Goal: Information Seeking & Learning: Compare options

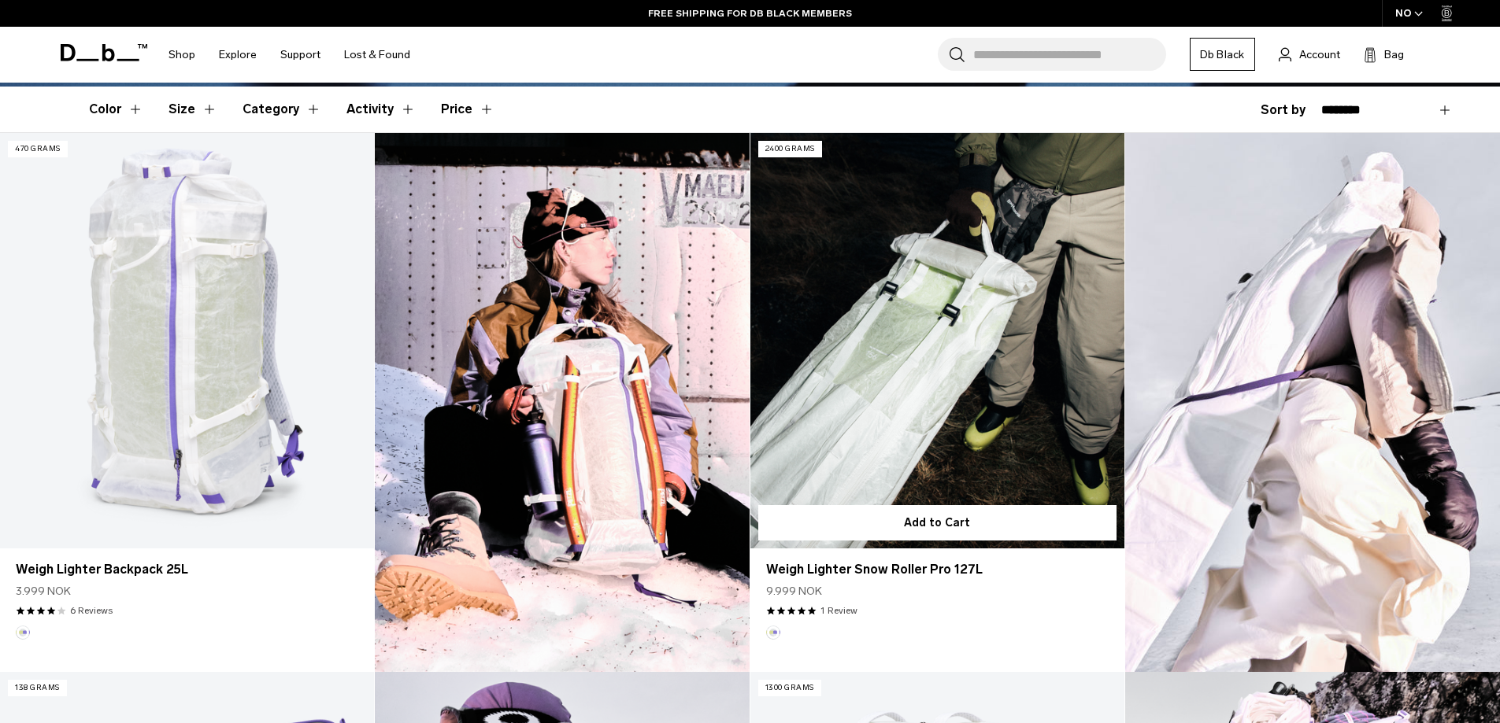
scroll to position [394, 0]
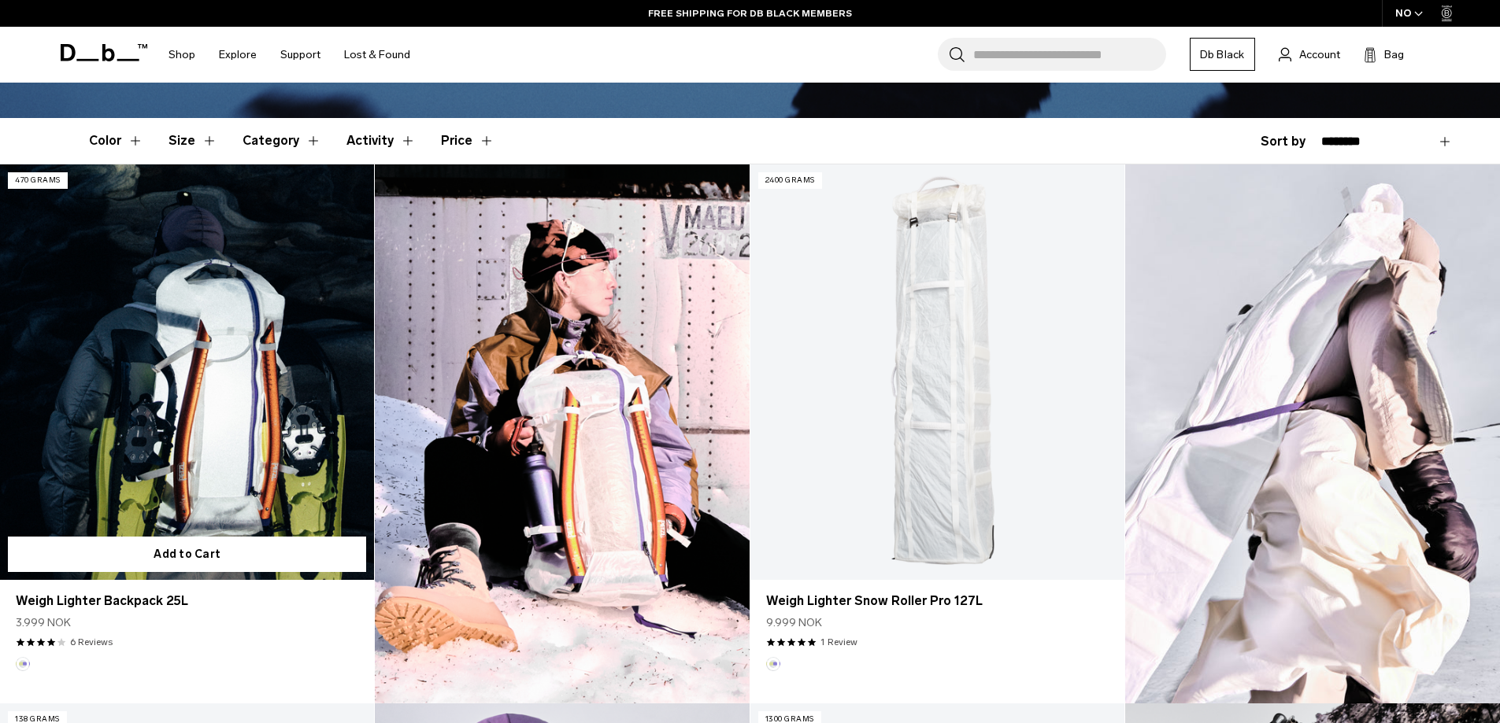
click at [195, 415] on link "Weigh Lighter Backpack 25L" at bounding box center [187, 373] width 374 height 416
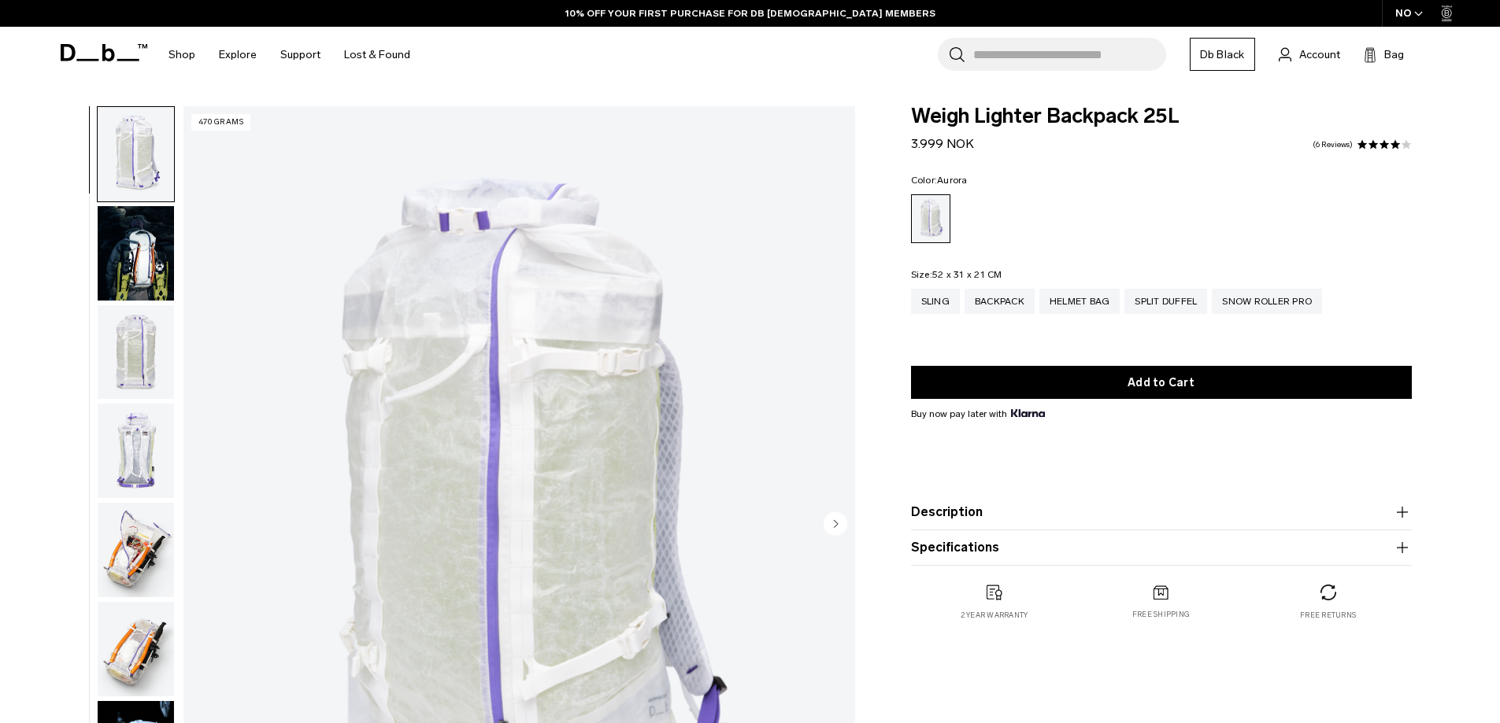
click at [131, 367] on img "button" at bounding box center [136, 352] width 76 height 94
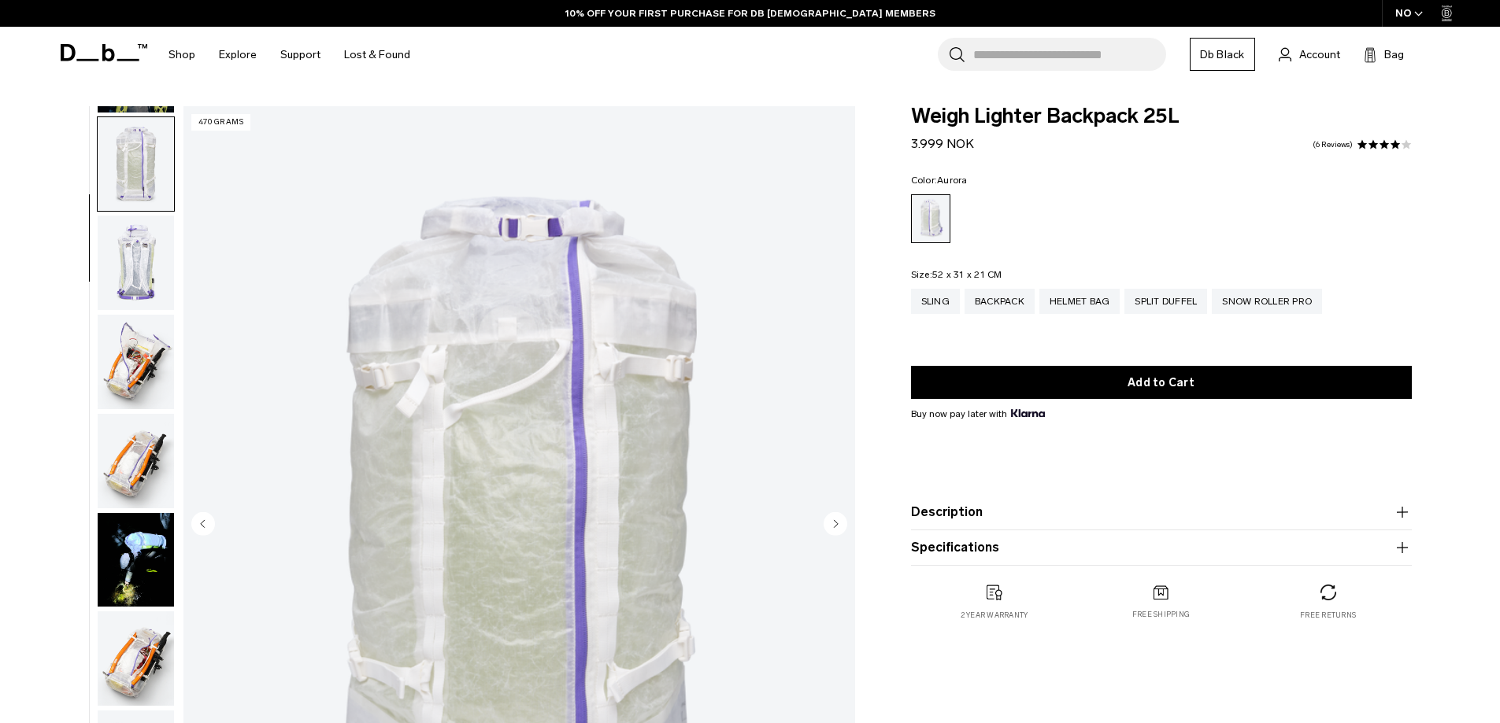
scroll to position [198, 0]
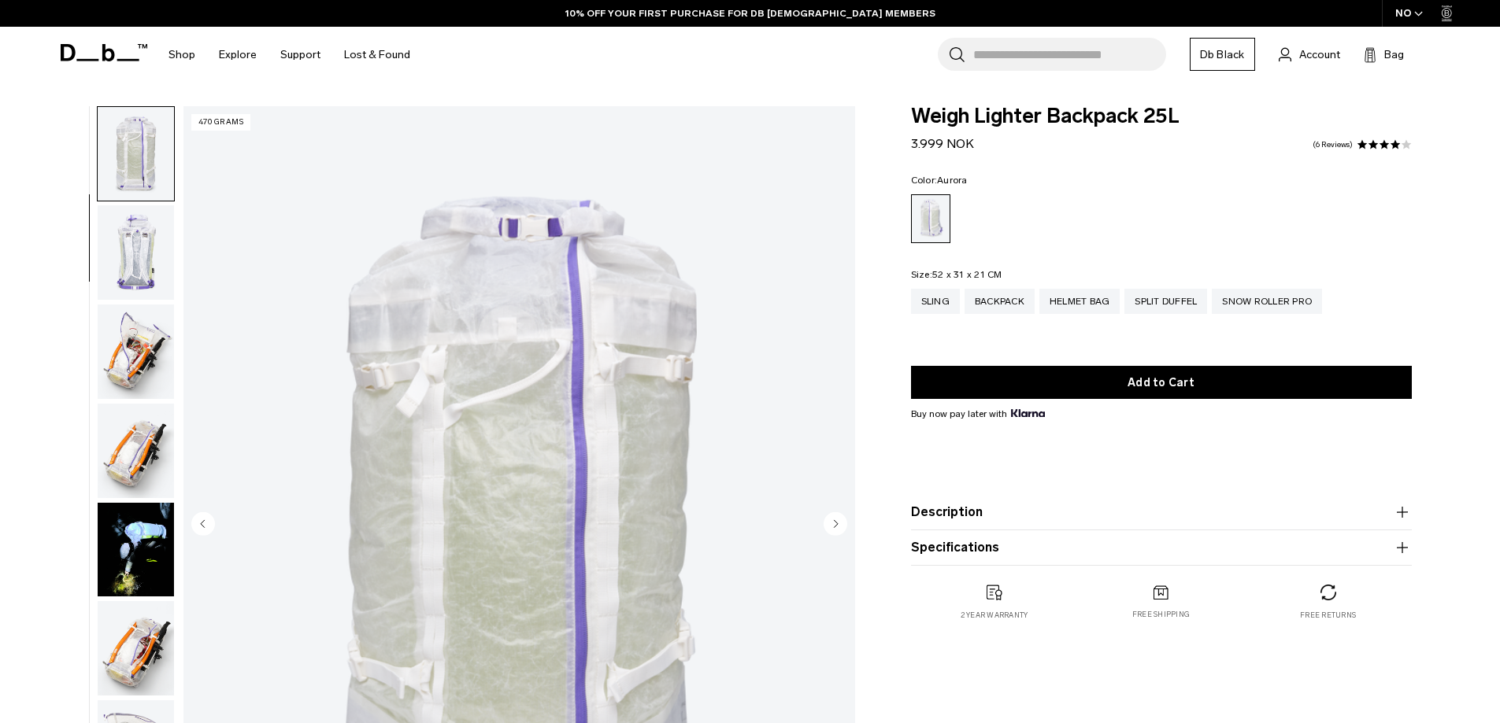
click at [139, 271] on img "button" at bounding box center [136, 252] width 76 height 94
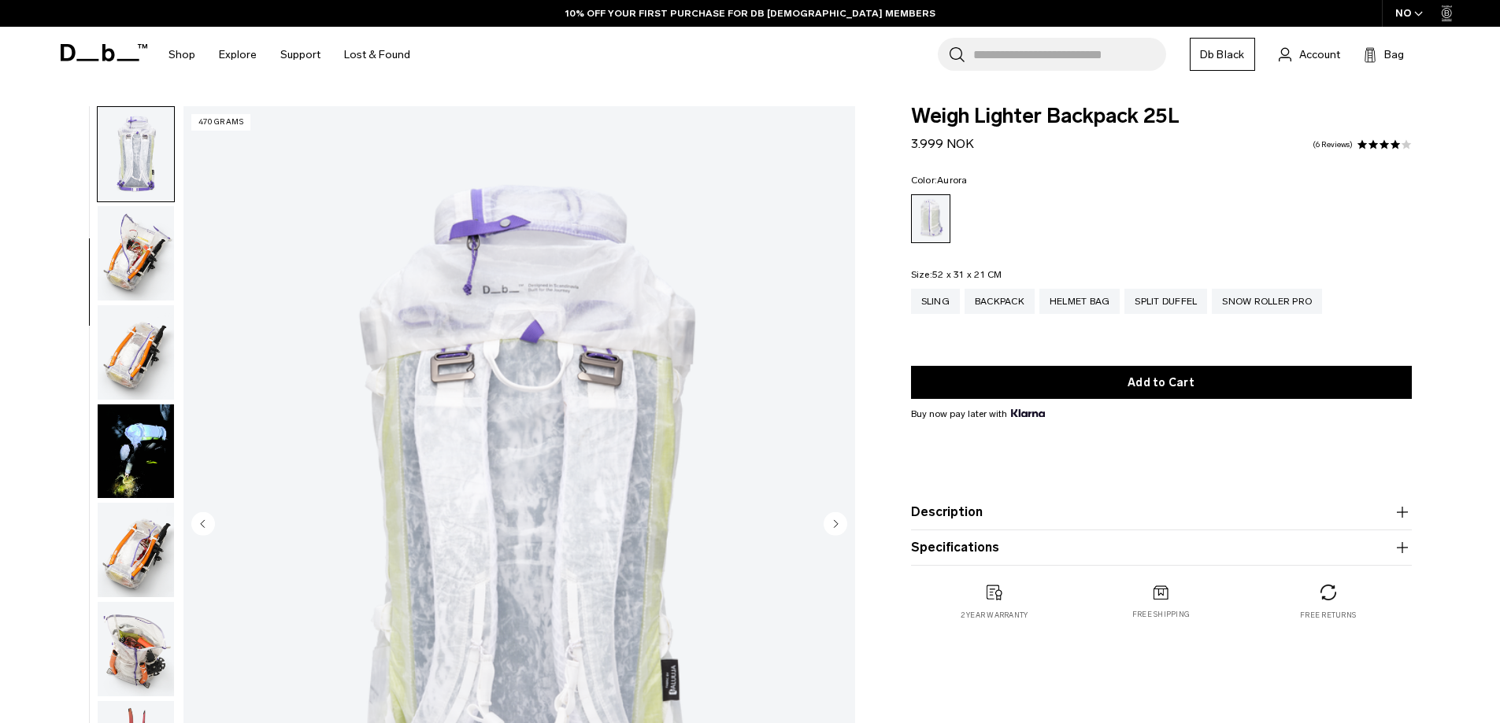
click at [139, 261] on img "button" at bounding box center [136, 253] width 76 height 94
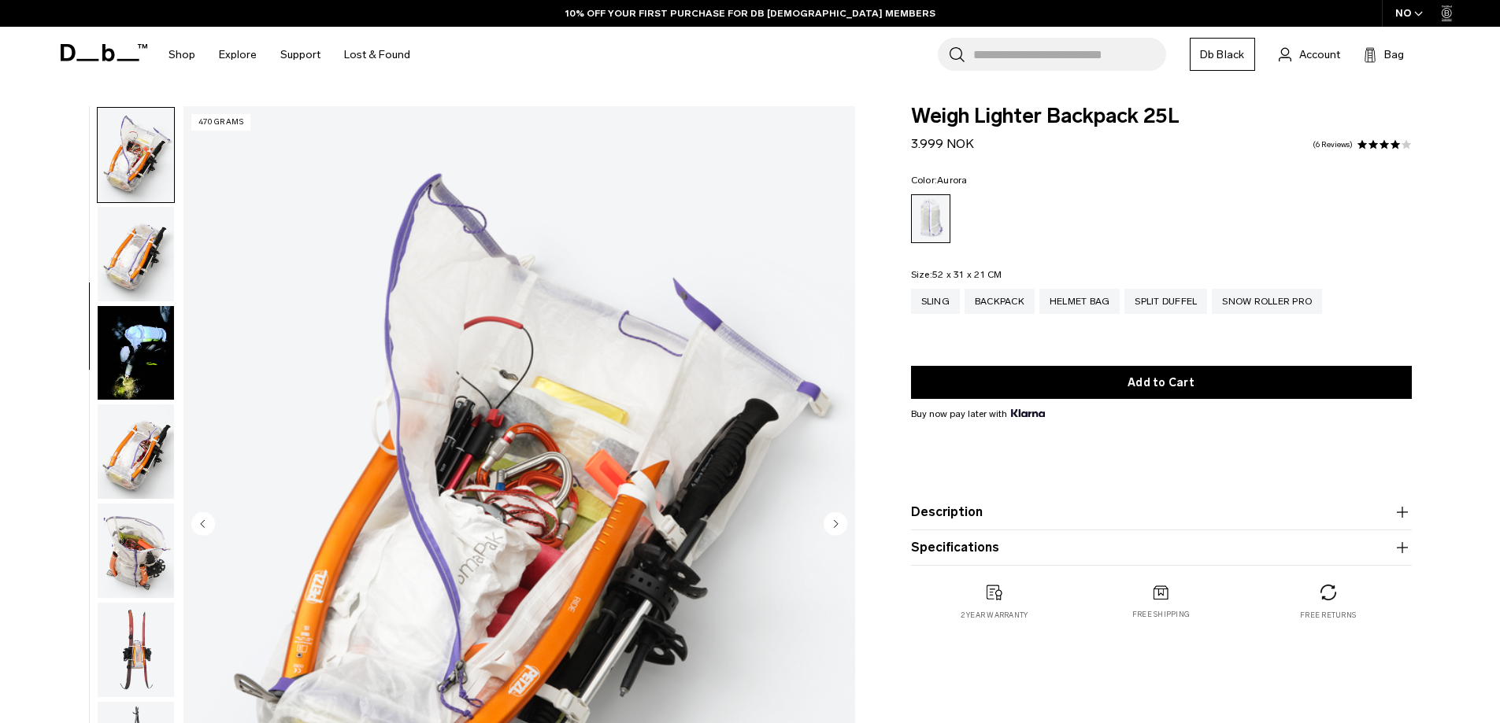
scroll to position [396, 0]
click at [139, 261] on img "button" at bounding box center [136, 253] width 76 height 94
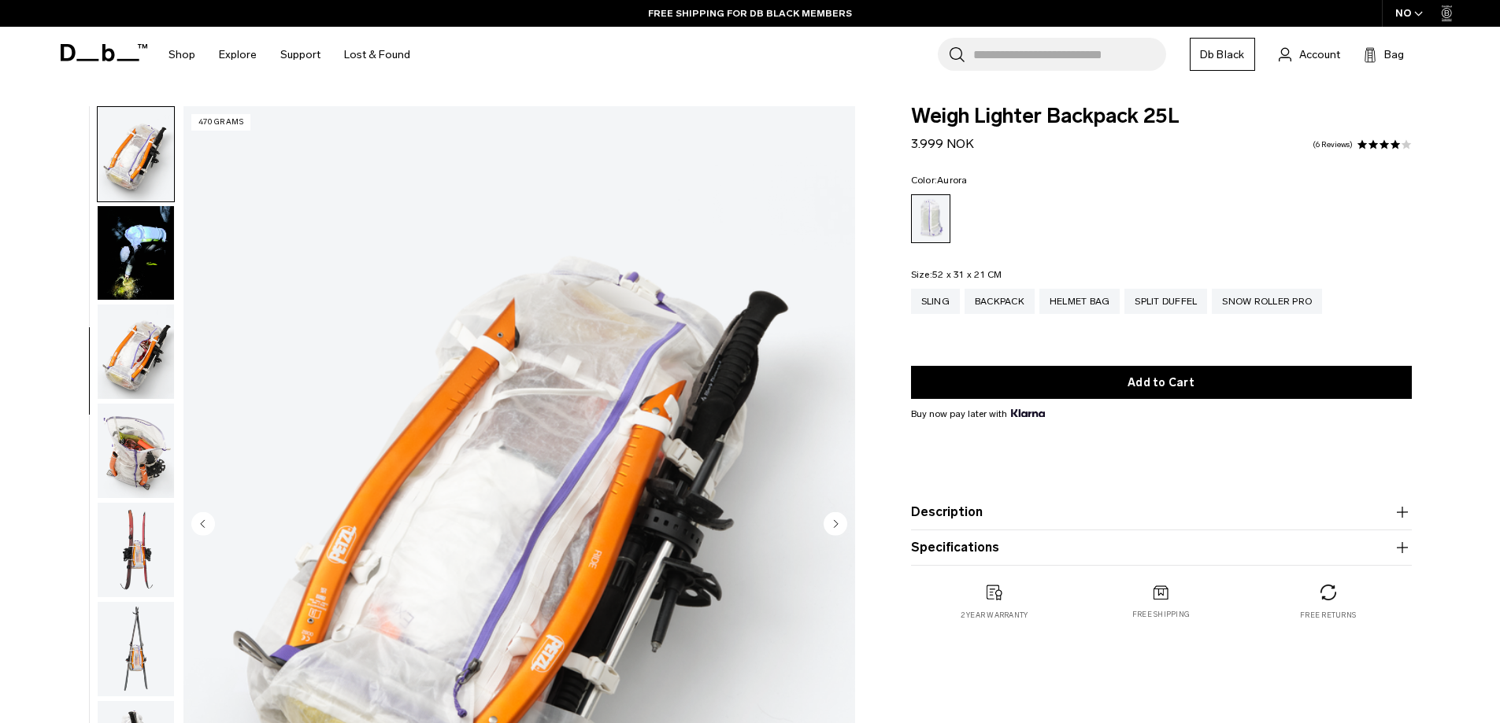
click at [139, 261] on img "button" at bounding box center [136, 253] width 76 height 94
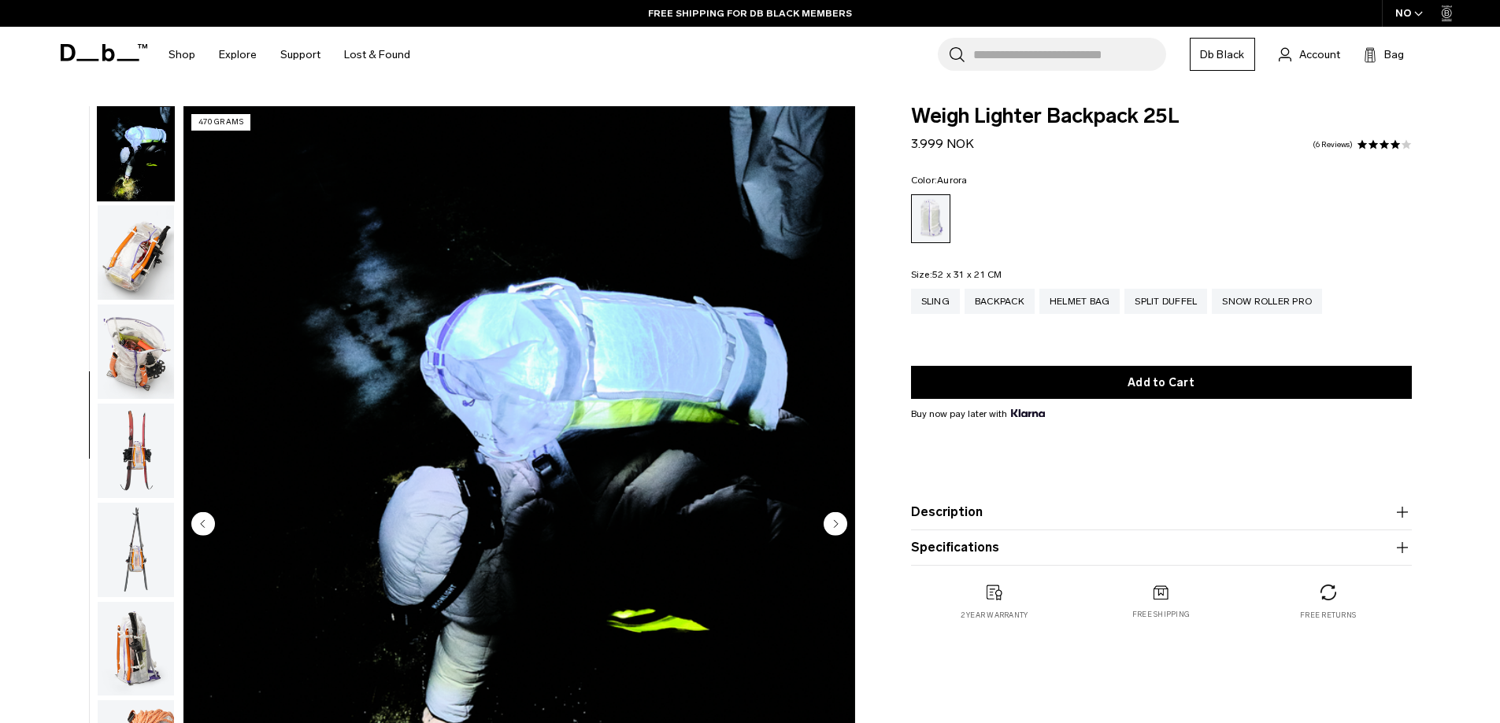
click at [139, 261] on img "button" at bounding box center [136, 252] width 76 height 94
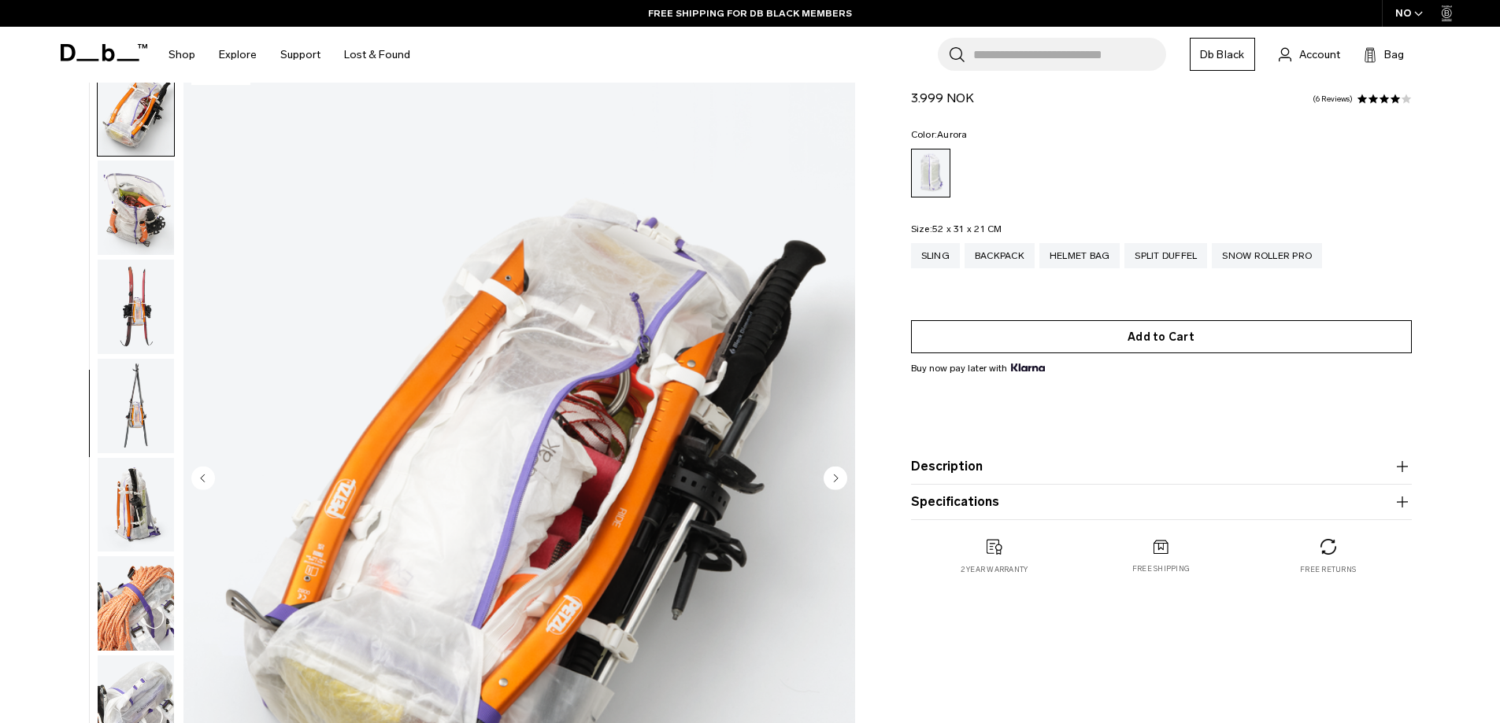
scroll to position [0, 0]
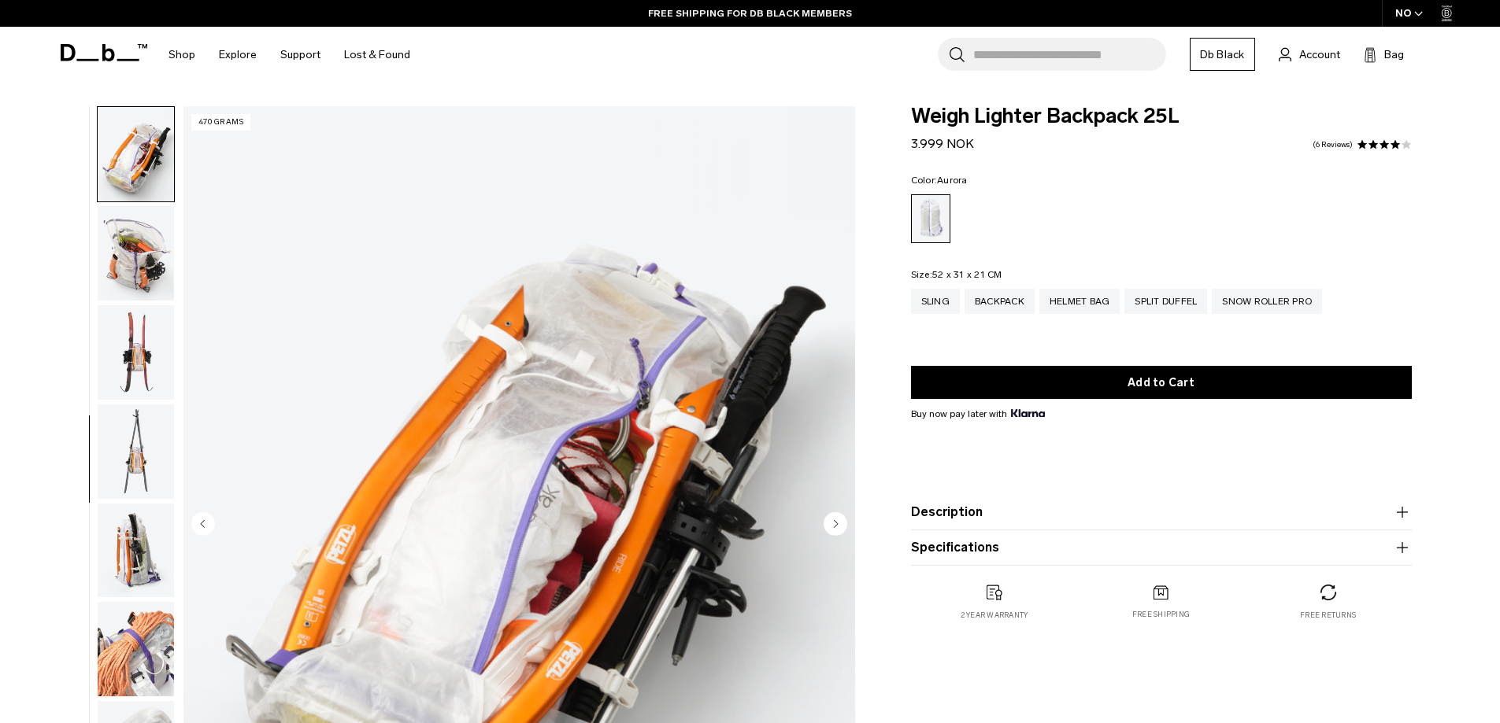
click at [154, 269] on img "button" at bounding box center [136, 253] width 76 height 94
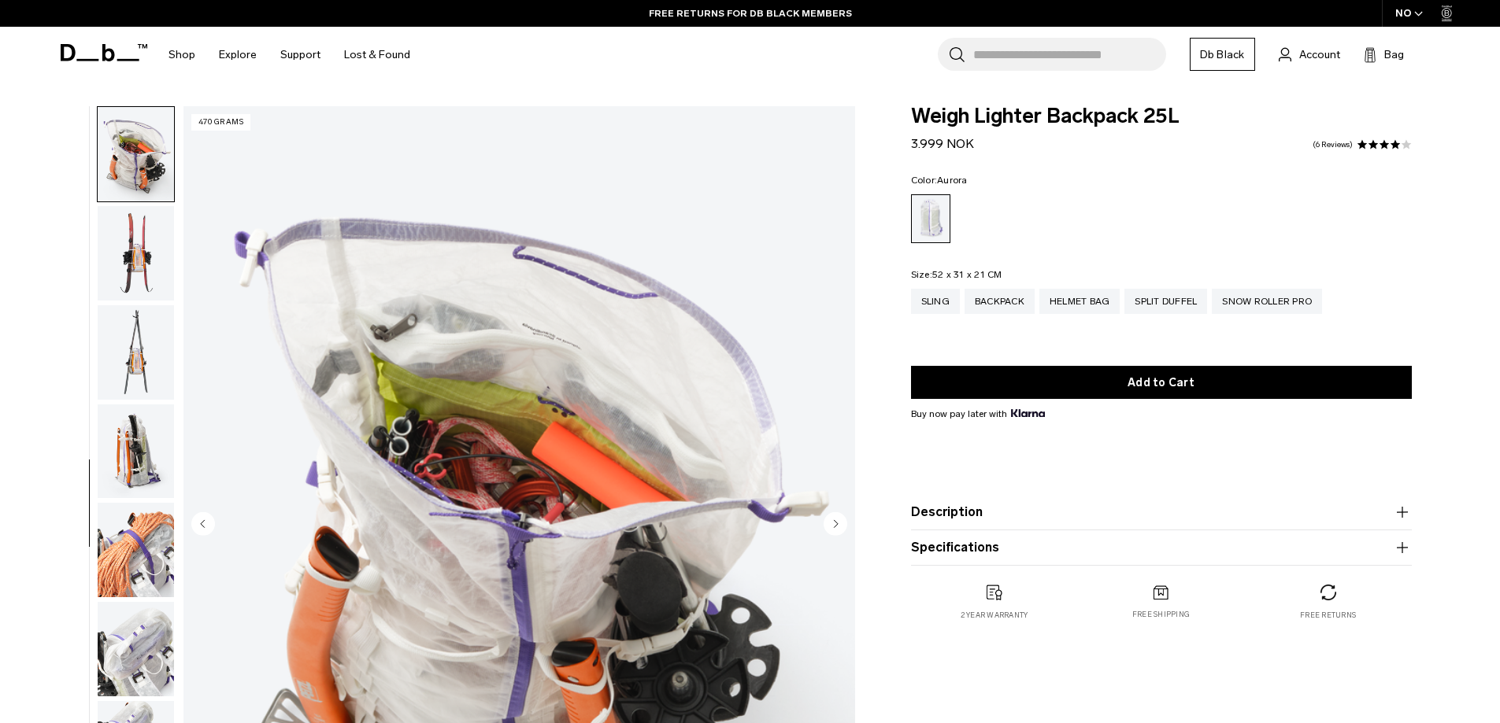
click at [150, 268] on img "button" at bounding box center [136, 253] width 76 height 94
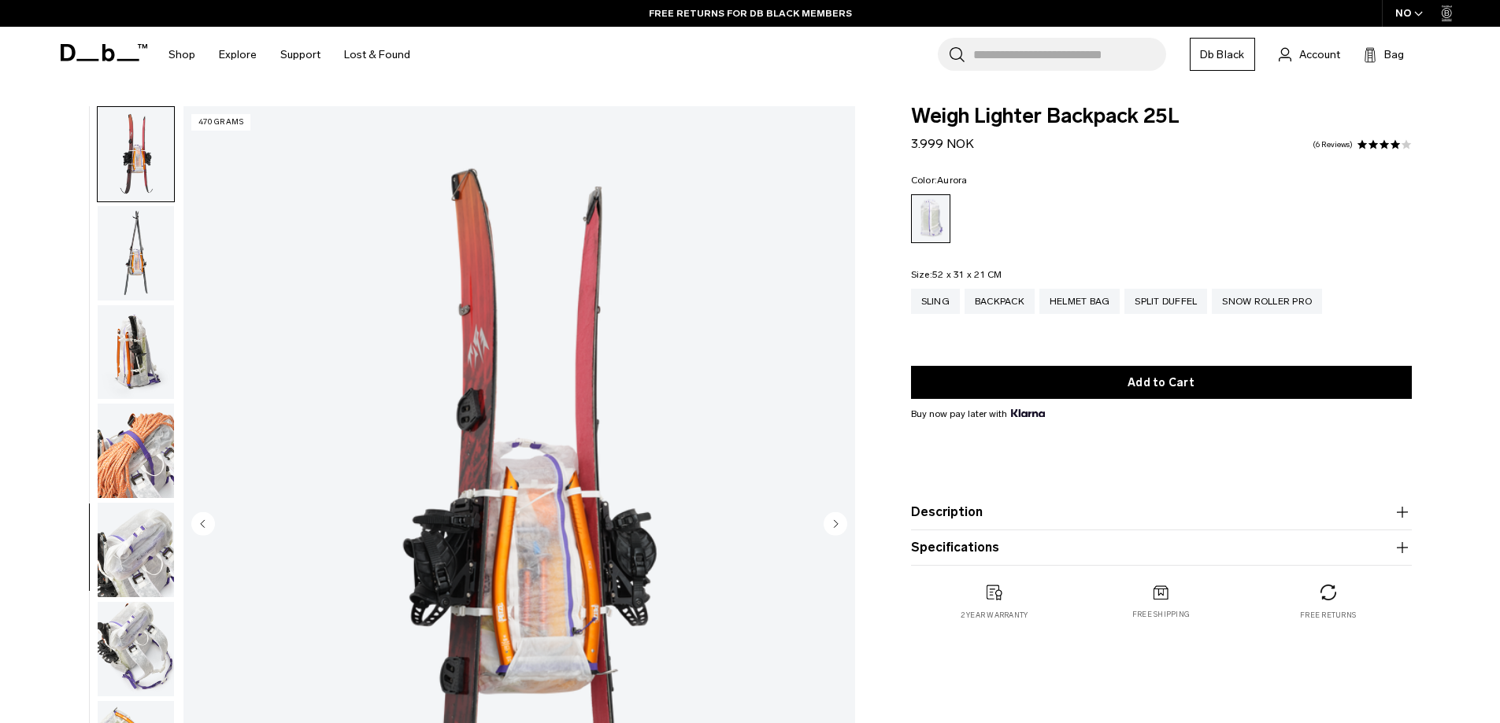
click at [150, 268] on img "button" at bounding box center [136, 253] width 76 height 94
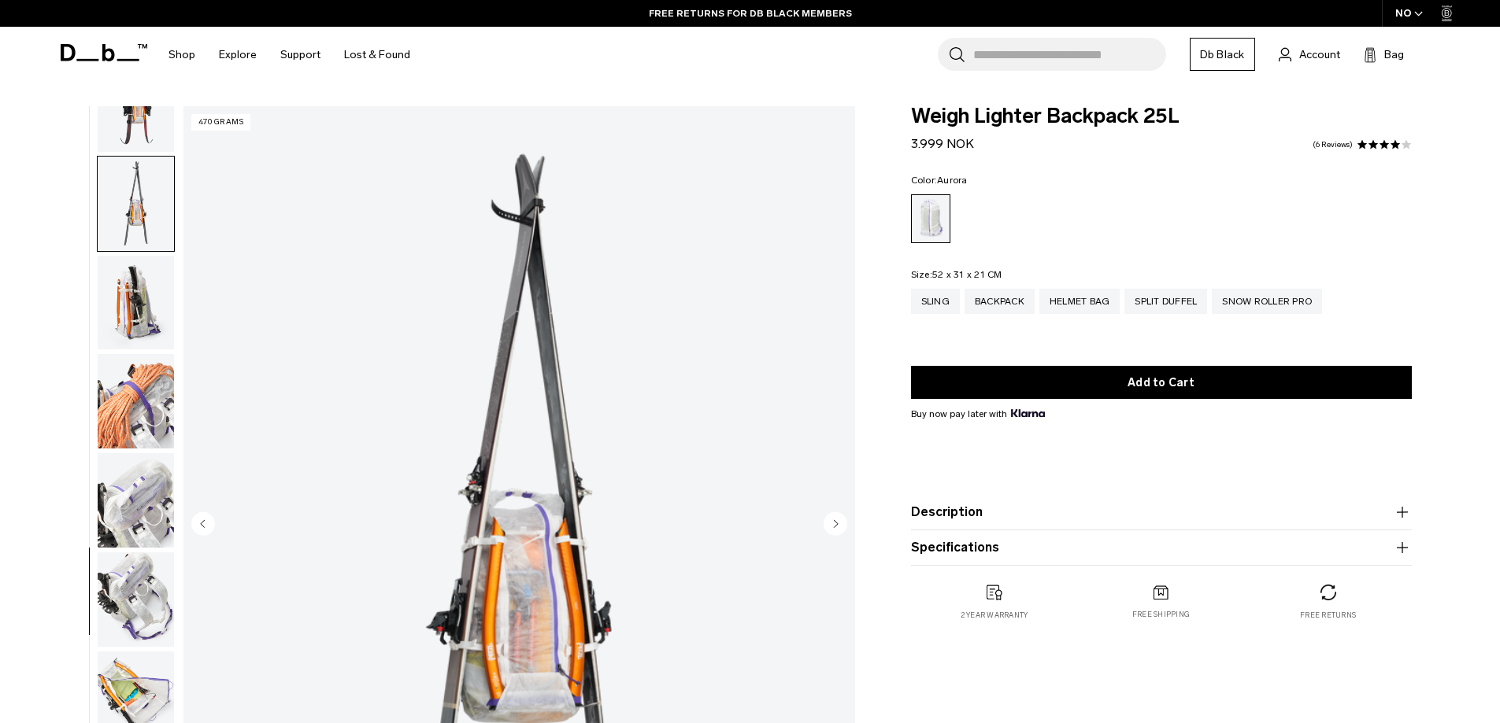
click at [150, 268] on img "button" at bounding box center [136, 303] width 76 height 94
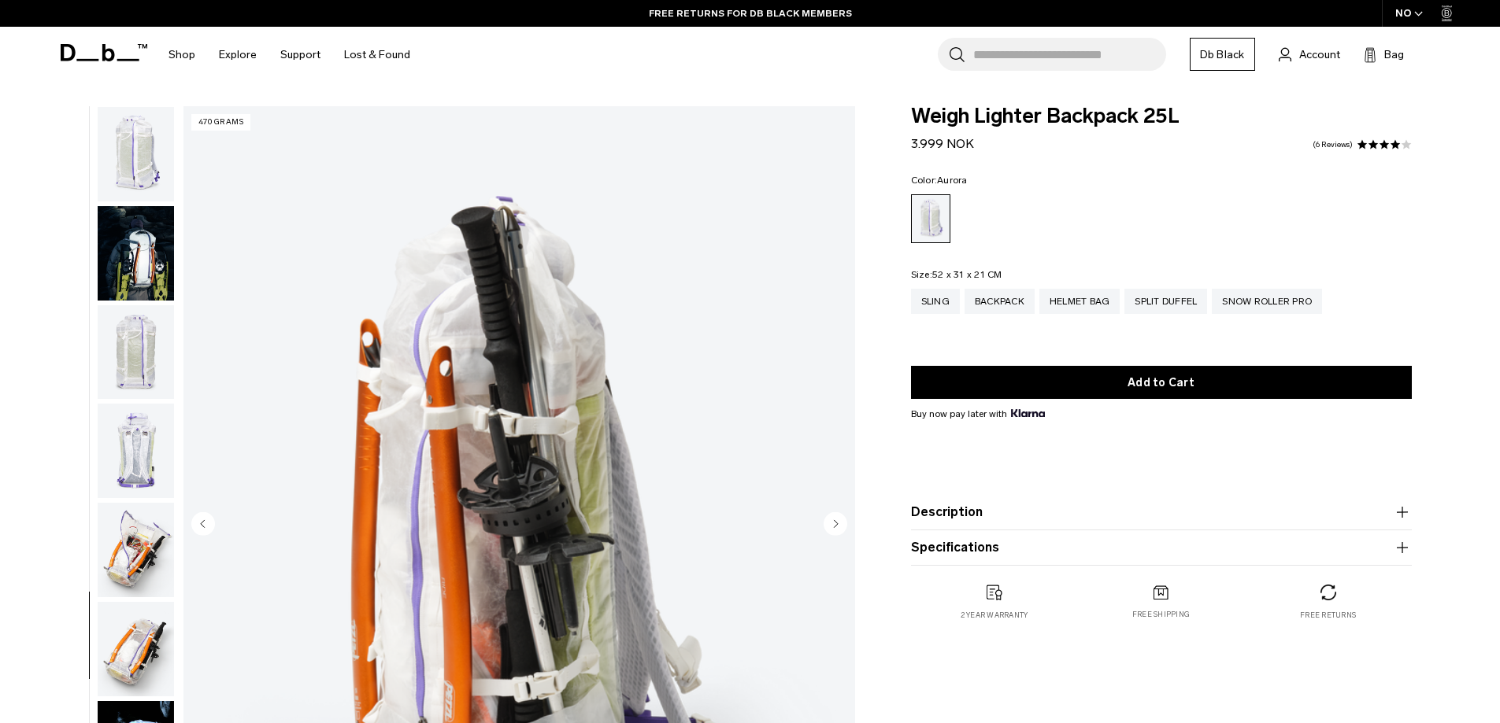
click at [127, 172] on img "button" at bounding box center [136, 154] width 76 height 94
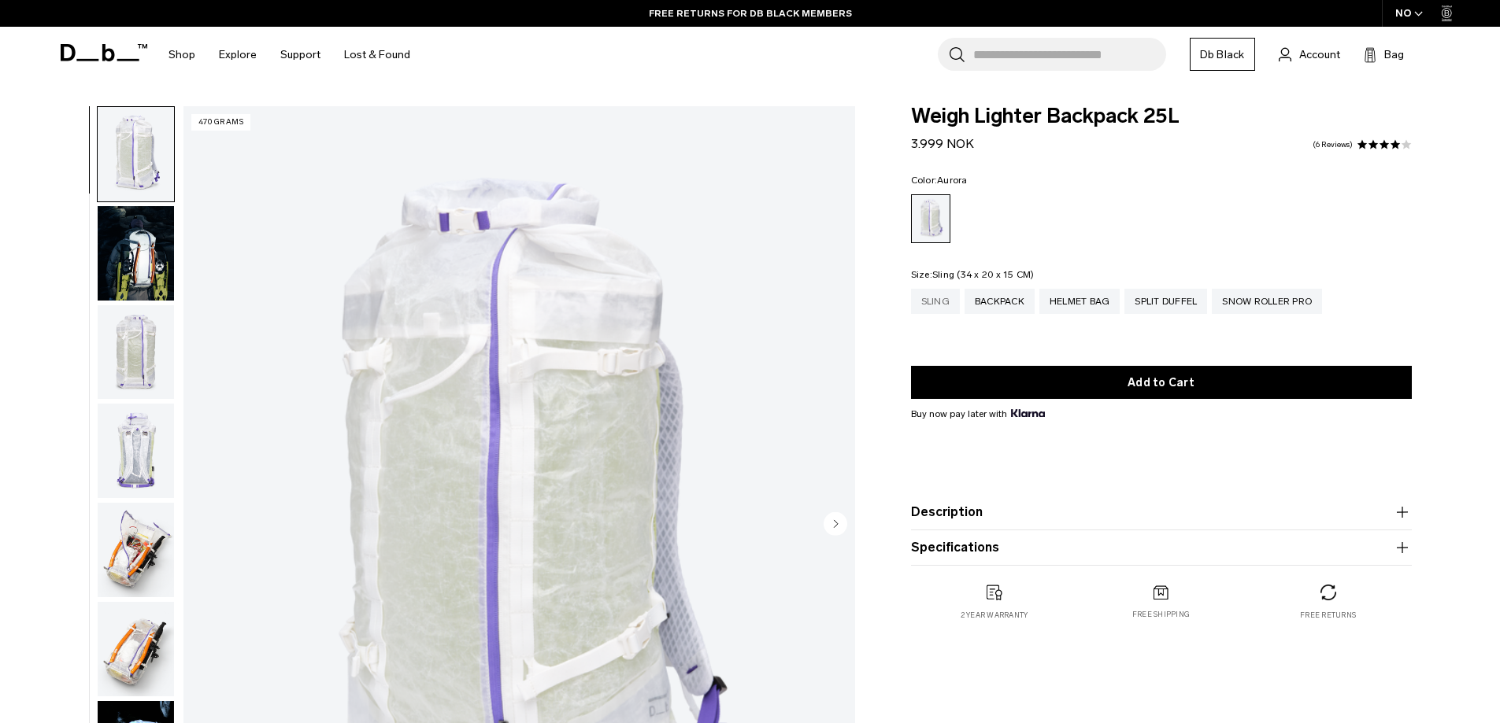
click at [916, 295] on div "Sling" at bounding box center [935, 301] width 49 height 25
click at [1082, 302] on div "Helmet Bag" at bounding box center [1079, 301] width 81 height 25
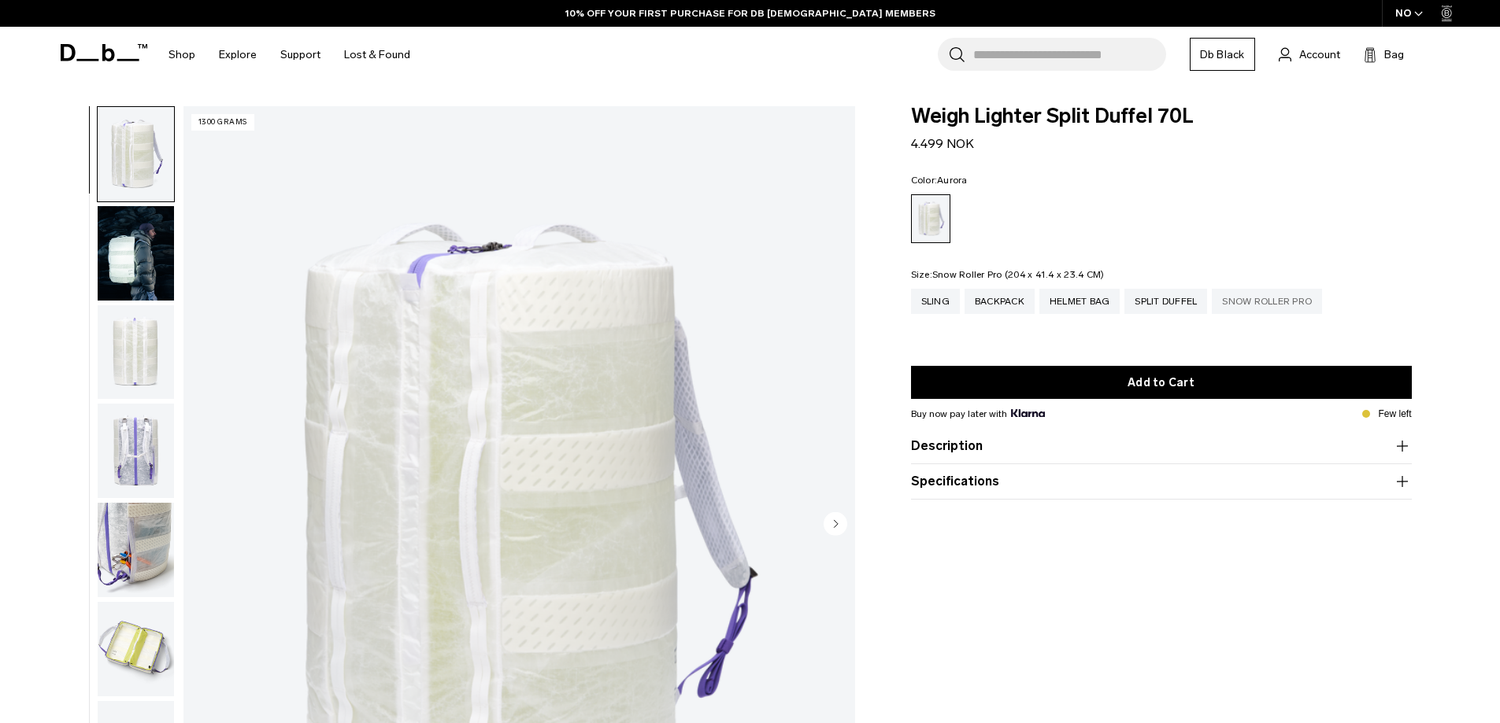
click at [1254, 308] on div "Snow Roller Pro" at bounding box center [1267, 301] width 110 height 25
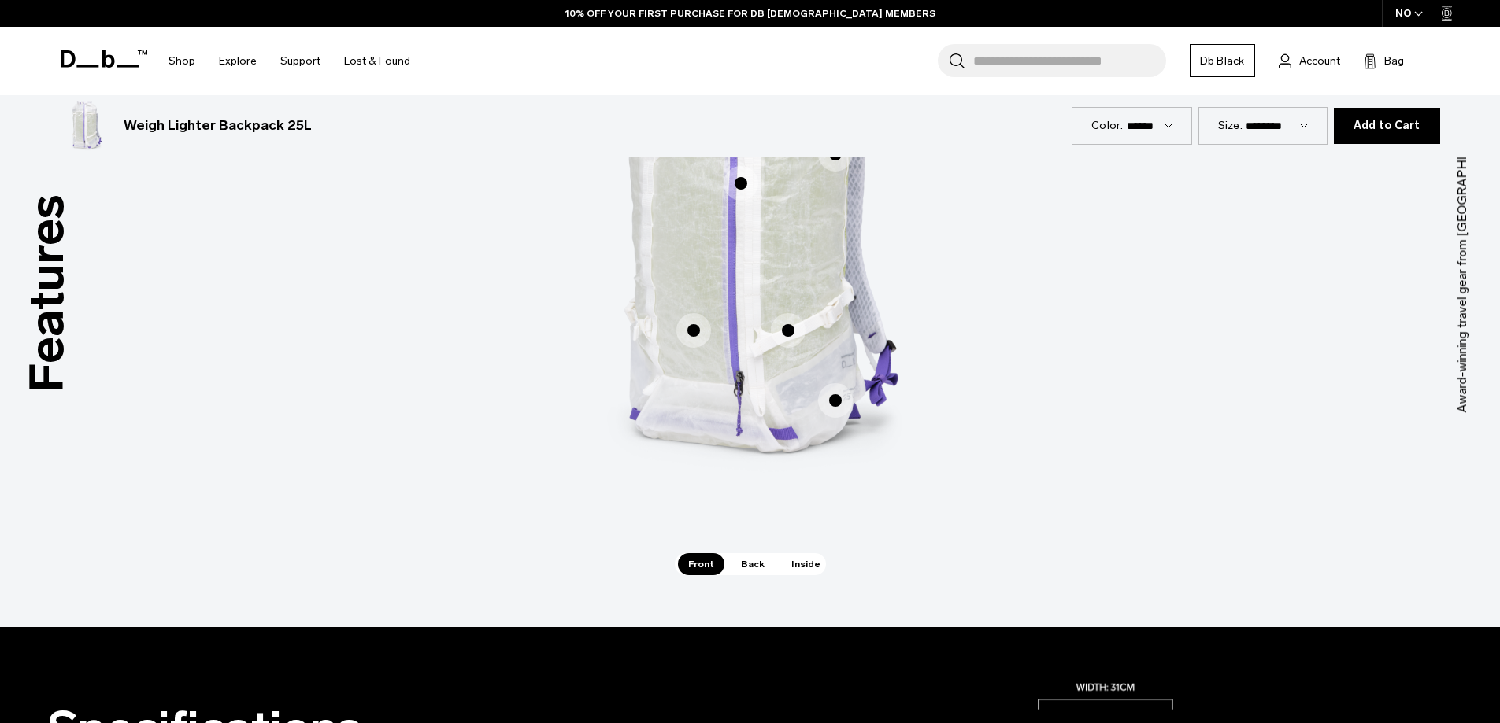
scroll to position [866, 0]
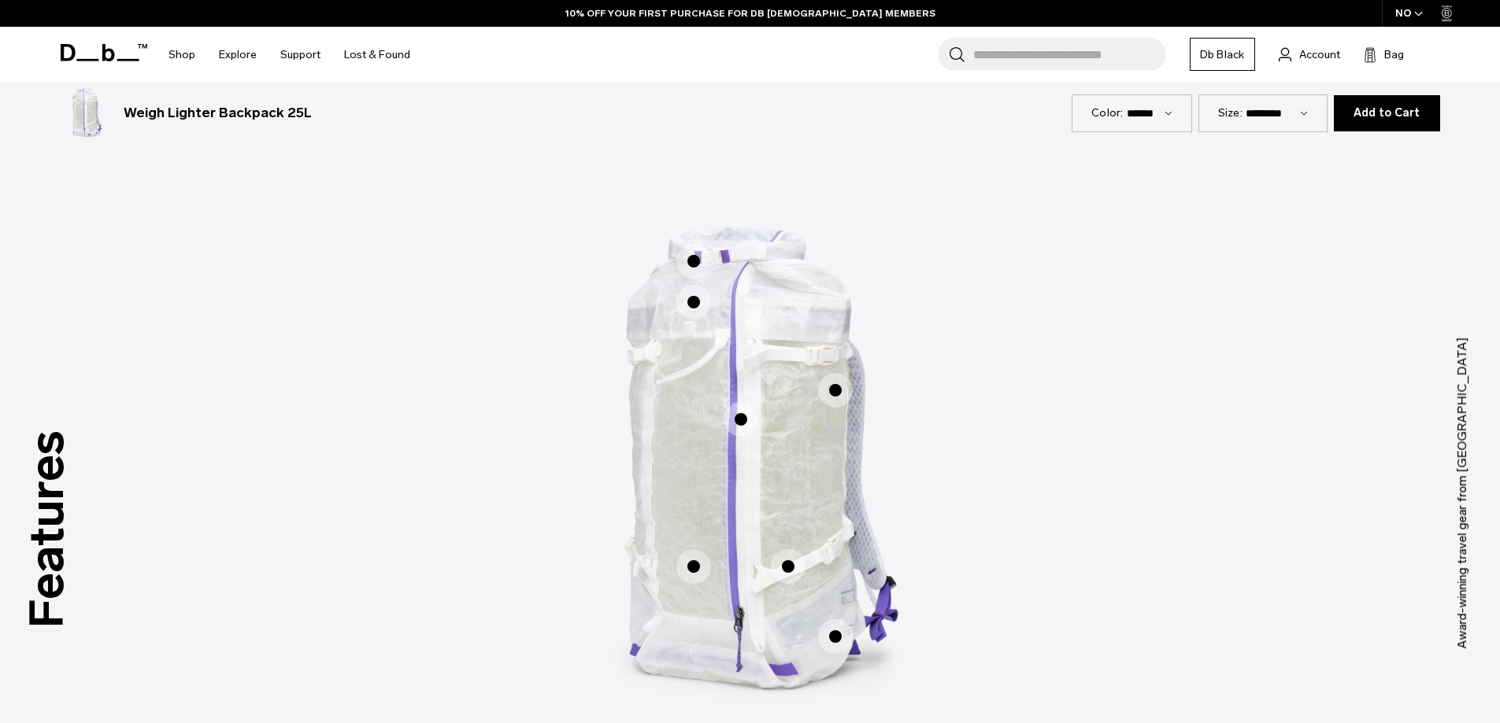
click at [701, 559] on span "1 / 3" at bounding box center [693, 566] width 35 height 35
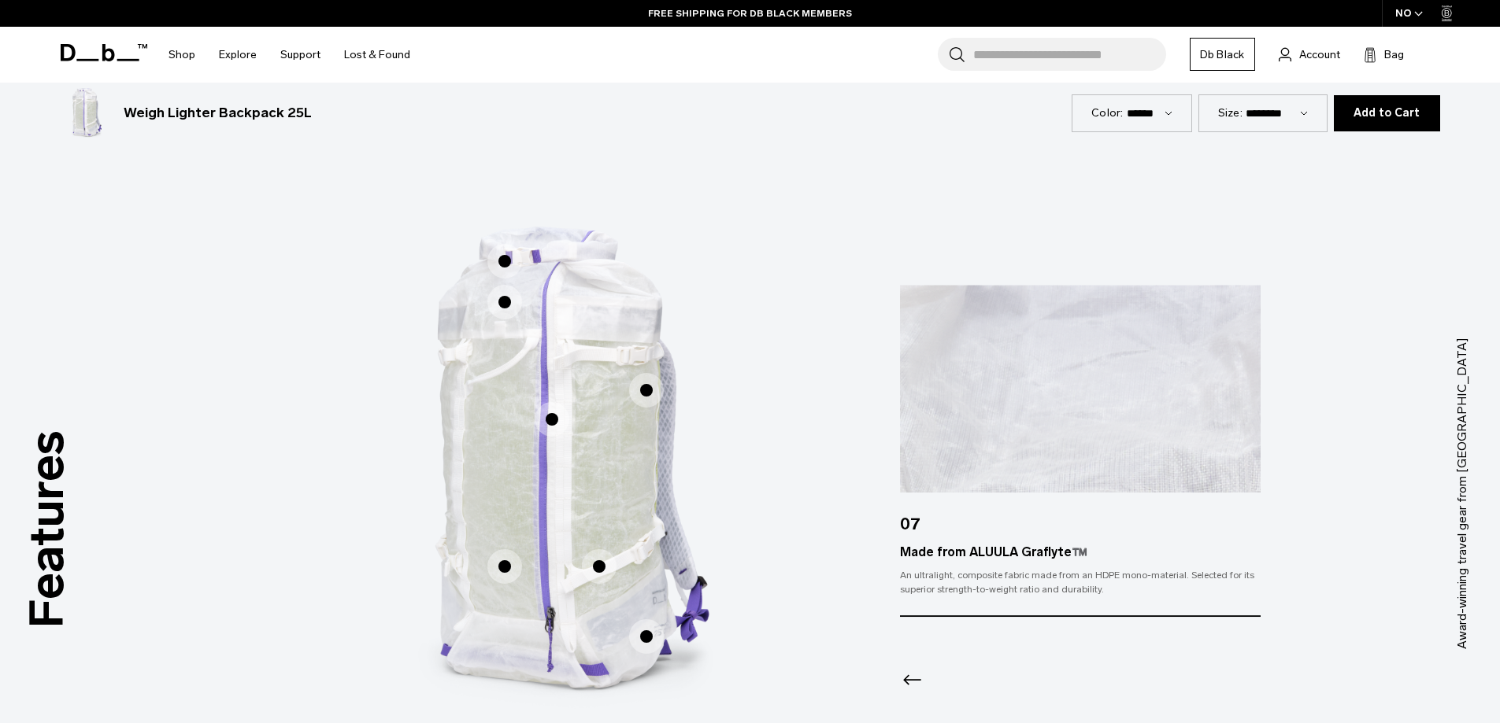
click at [599, 560] on span "1 / 3" at bounding box center [599, 566] width 35 height 35
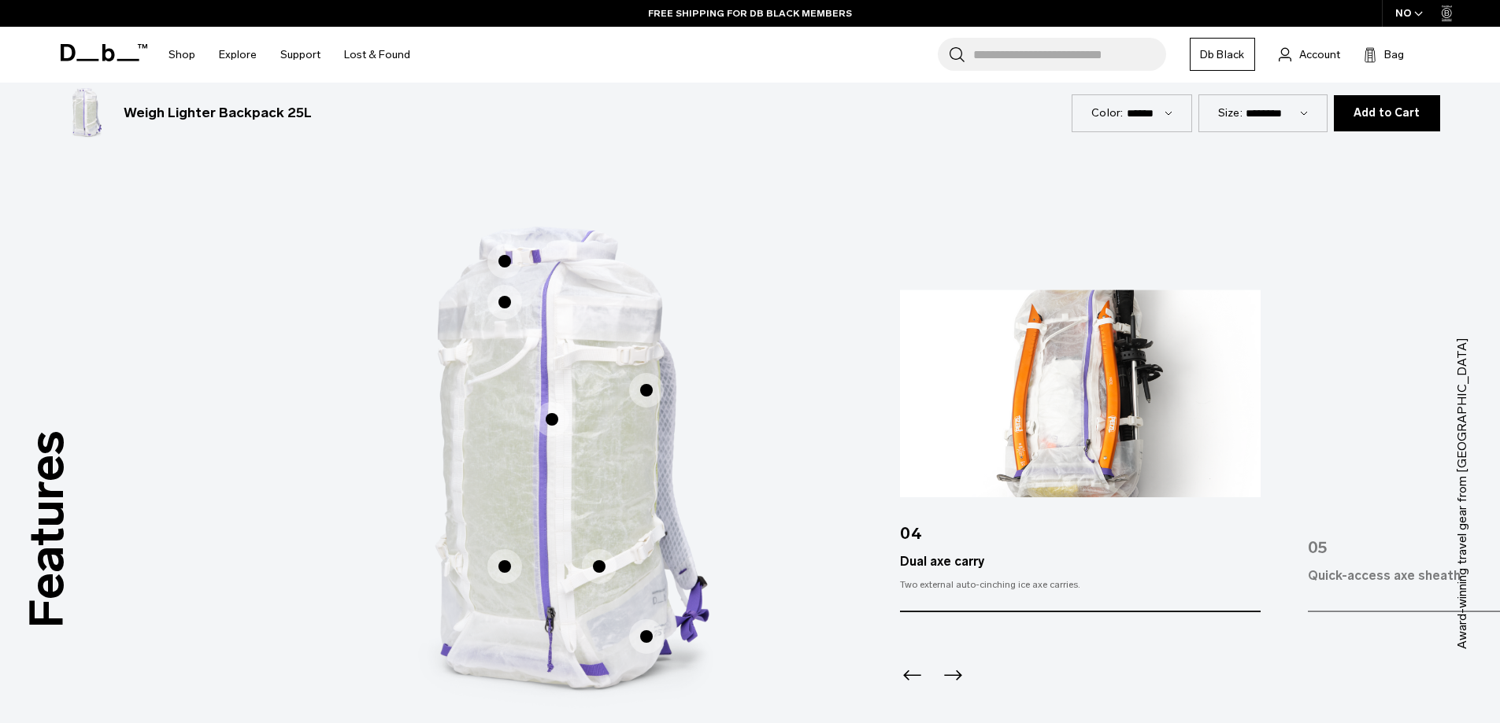
click at [649, 646] on span "1 / 3" at bounding box center [646, 637] width 35 height 35
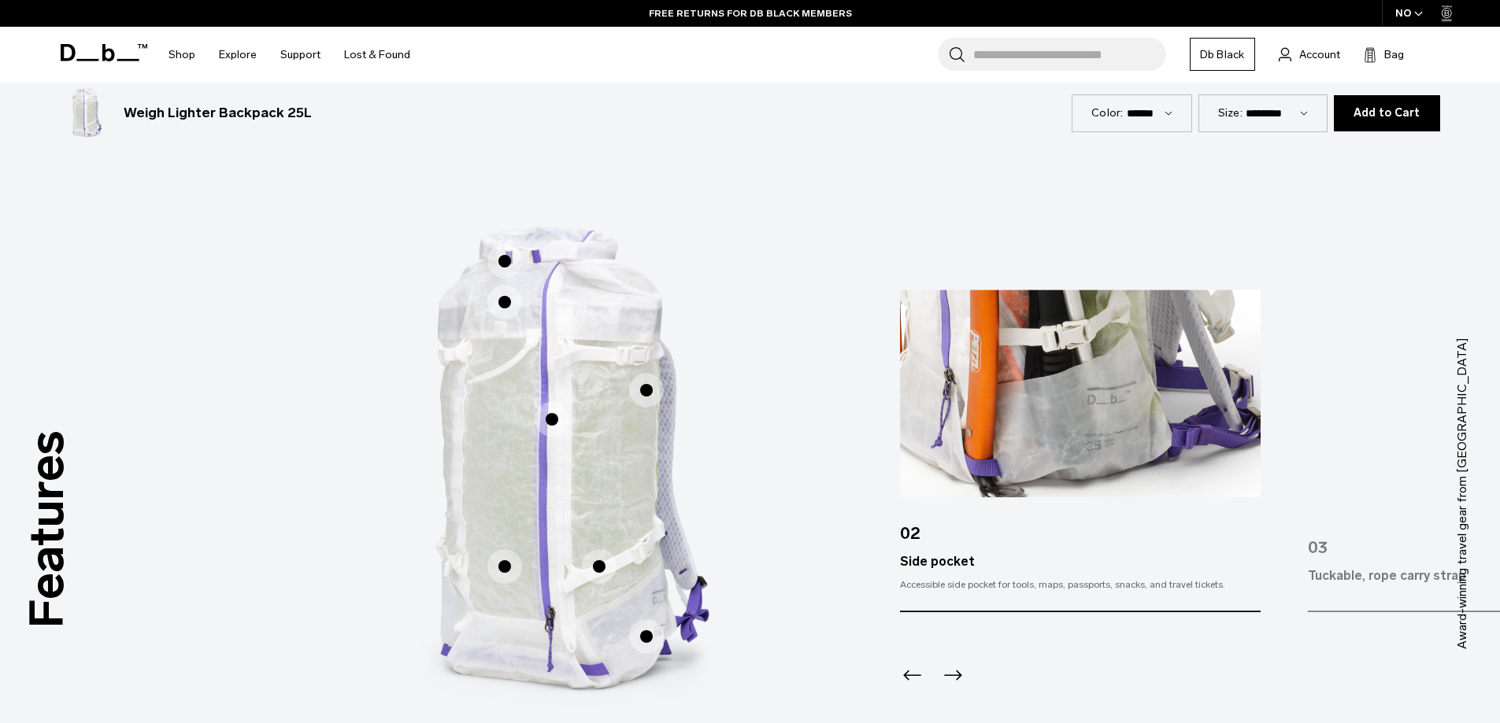
click at [645, 388] on span "1 / 3" at bounding box center [646, 390] width 35 height 35
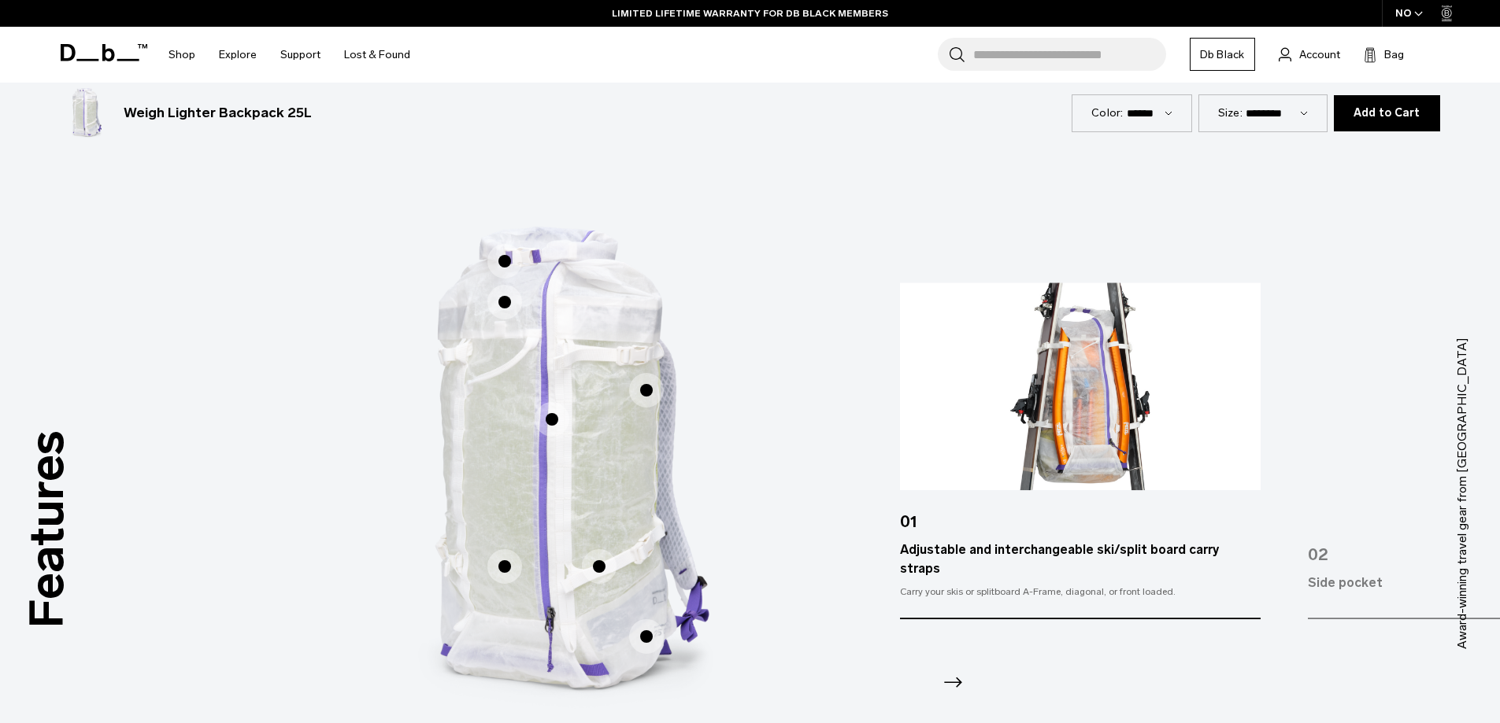
click at [556, 420] on span "1 / 3" at bounding box center [552, 419] width 35 height 35
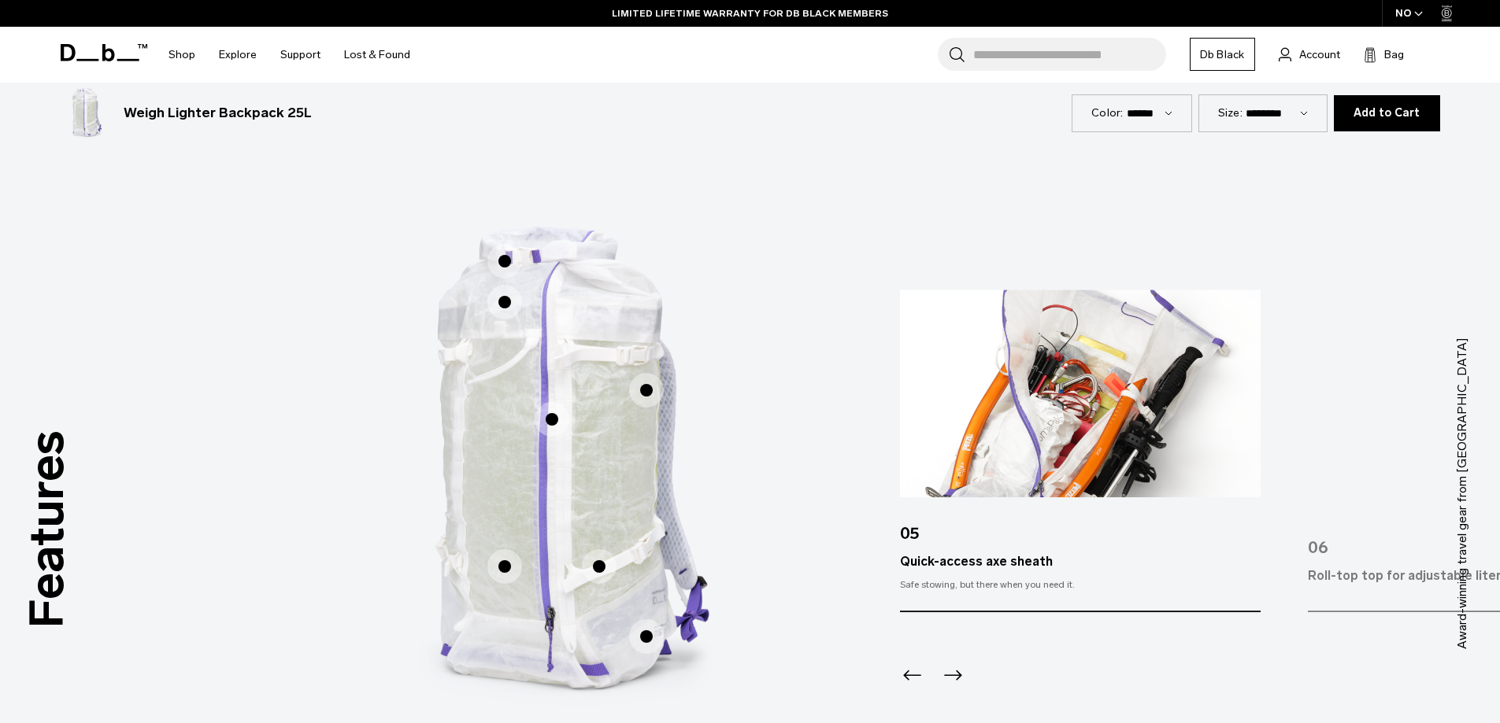
click at [631, 401] on label "Adjustable and interchangeable ski/split board carry straps" at bounding box center [646, 391] width 38 height 38
click at [637, 399] on span "1 / 3" at bounding box center [646, 390] width 35 height 35
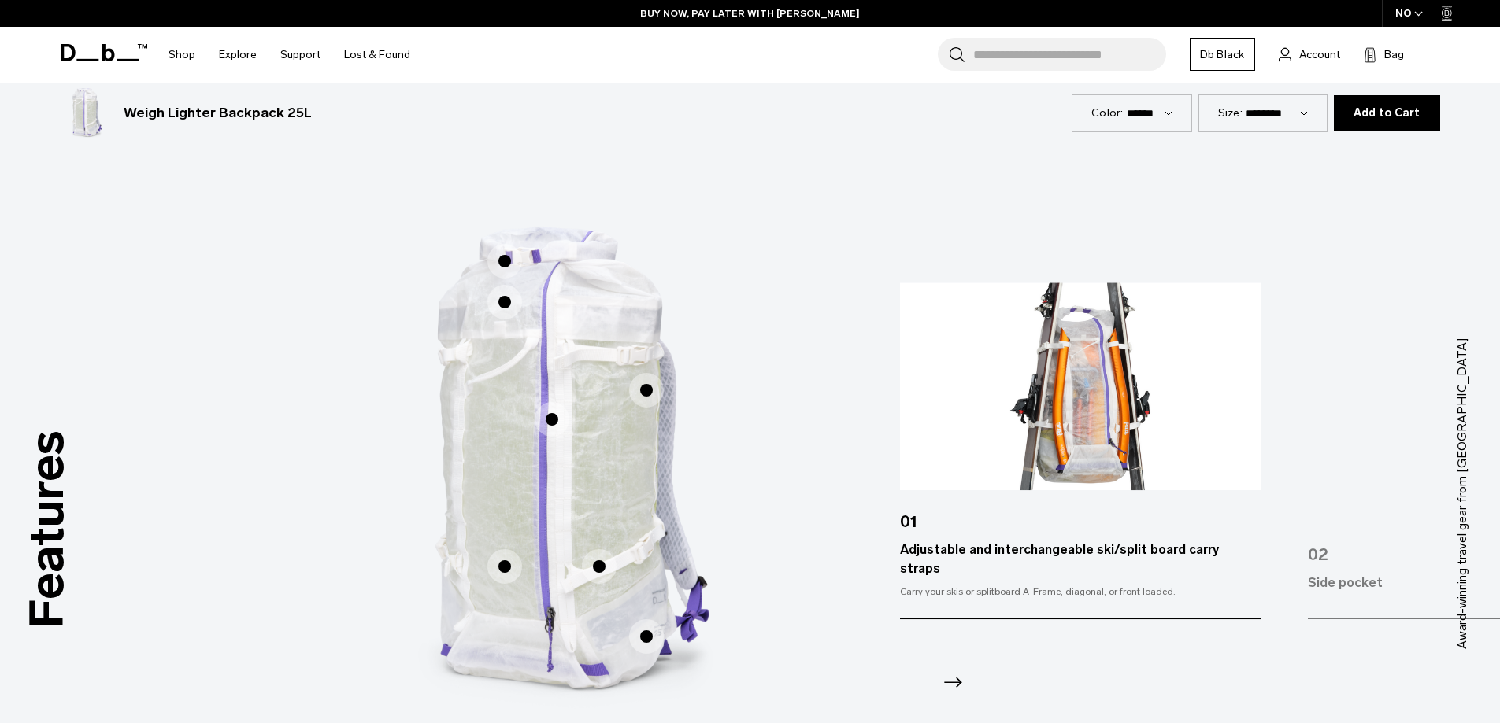
click at [555, 423] on span "1 / 3" at bounding box center [552, 419] width 35 height 35
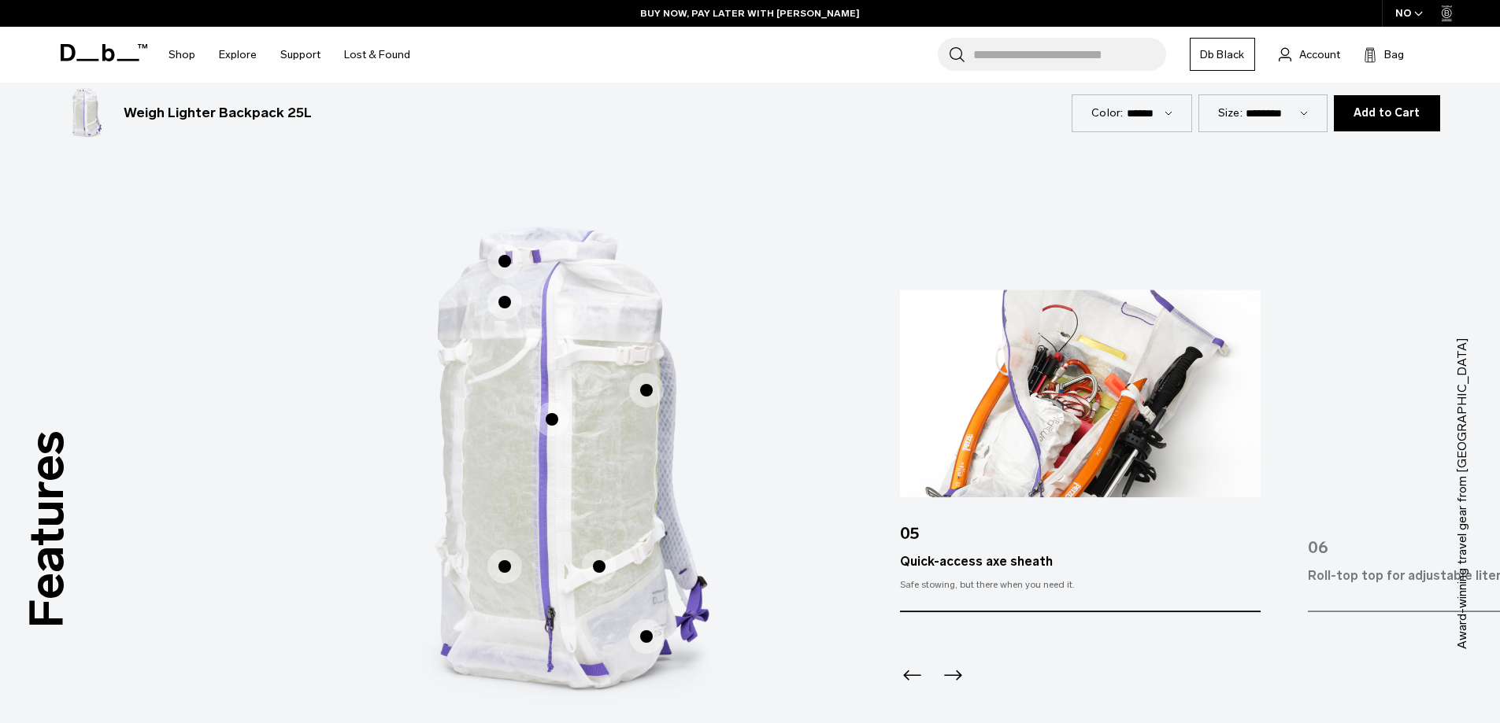
click at [494, 305] on span "1 / 3" at bounding box center [504, 302] width 35 height 35
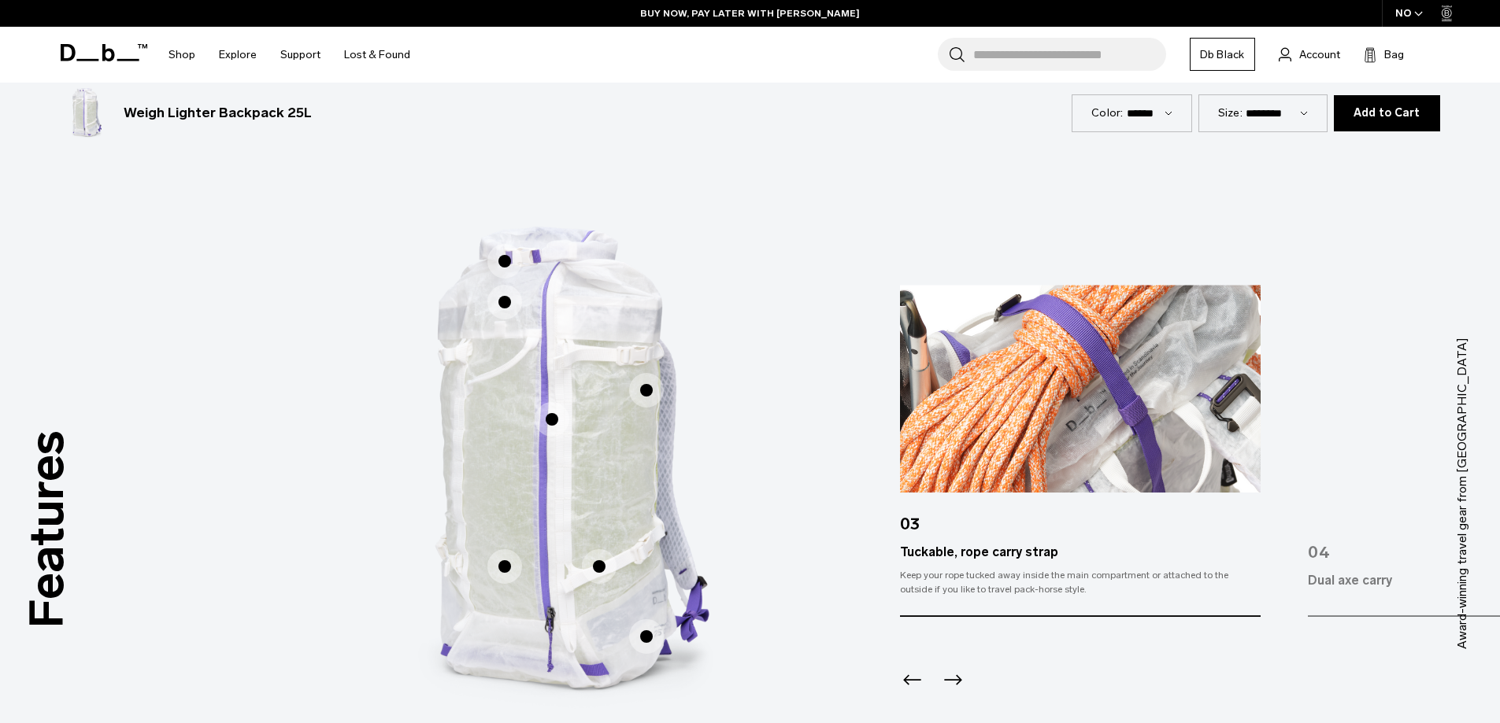
click at [506, 255] on span "1 / 3" at bounding box center [504, 261] width 35 height 35
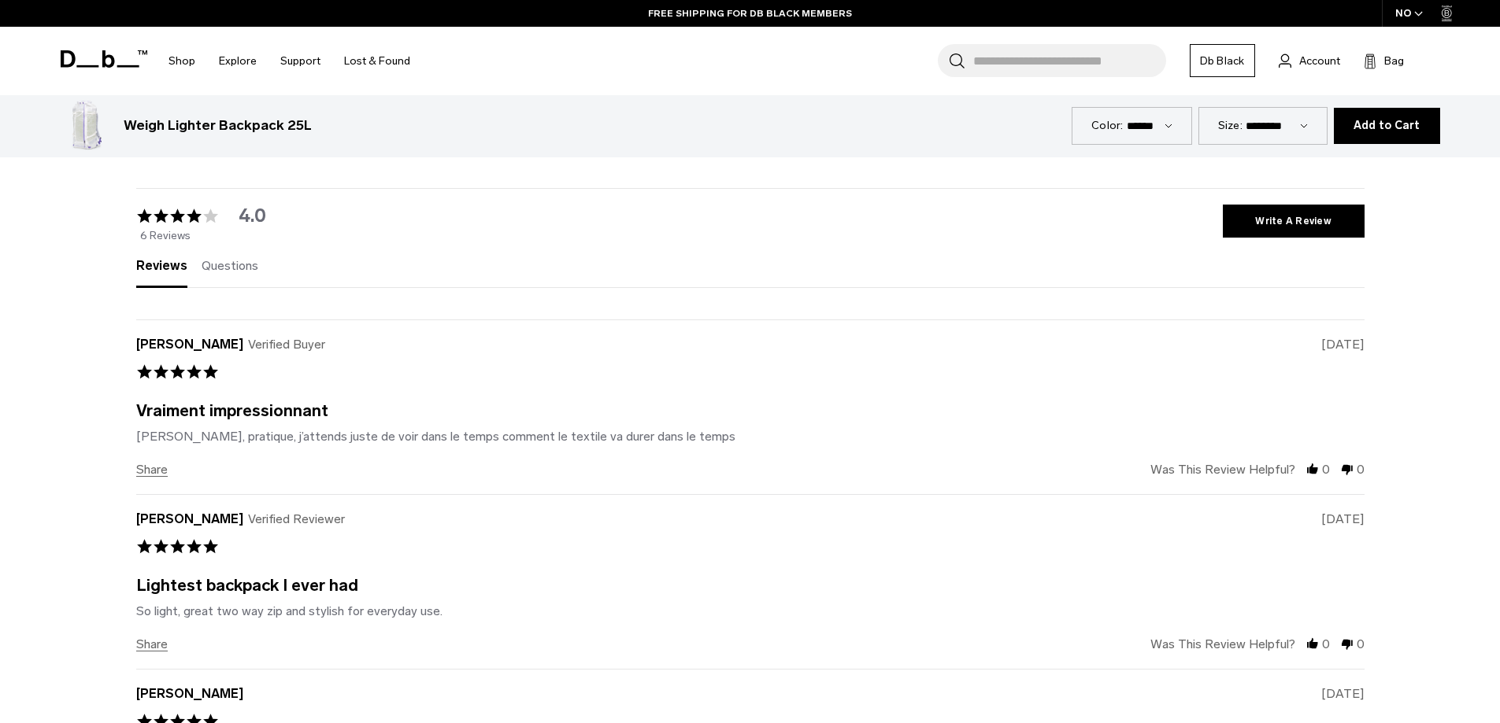
scroll to position [3149, 0]
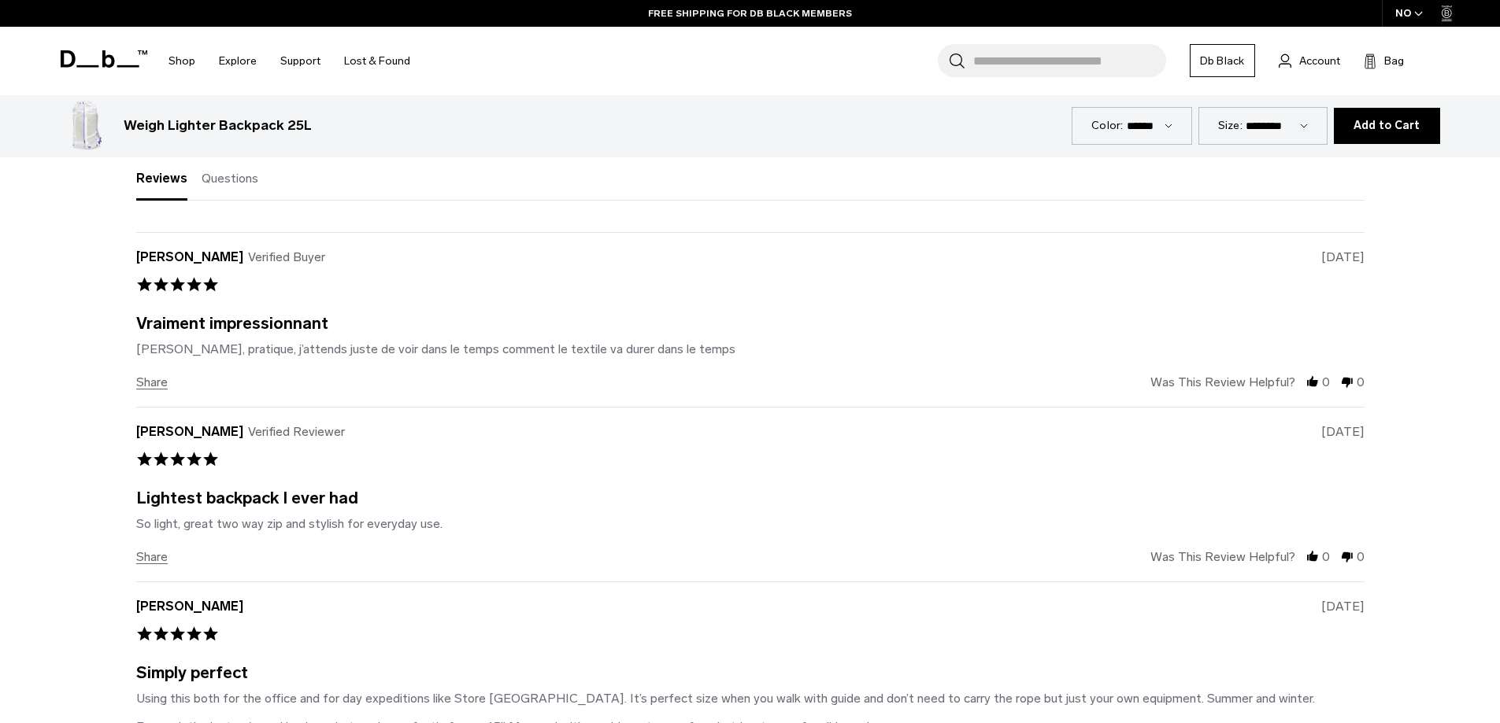
click at [442, 354] on div "Léger, pratique, j’attends juste de voir dans le temps comment le textile va du…" at bounding box center [435, 349] width 599 height 15
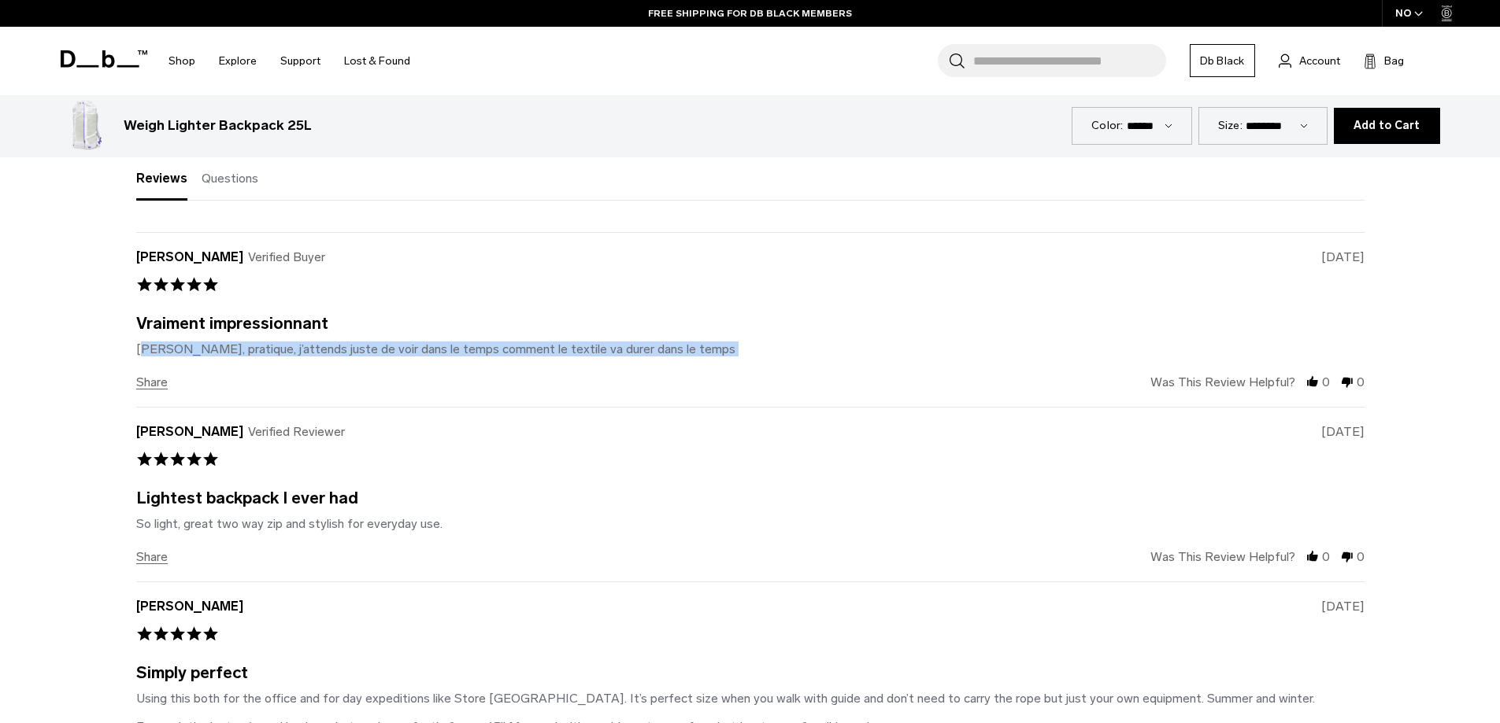
click at [442, 354] on div "Léger, pratique, j’attends juste de voir dans le temps comment le textile va du…" at bounding box center [435, 349] width 599 height 15
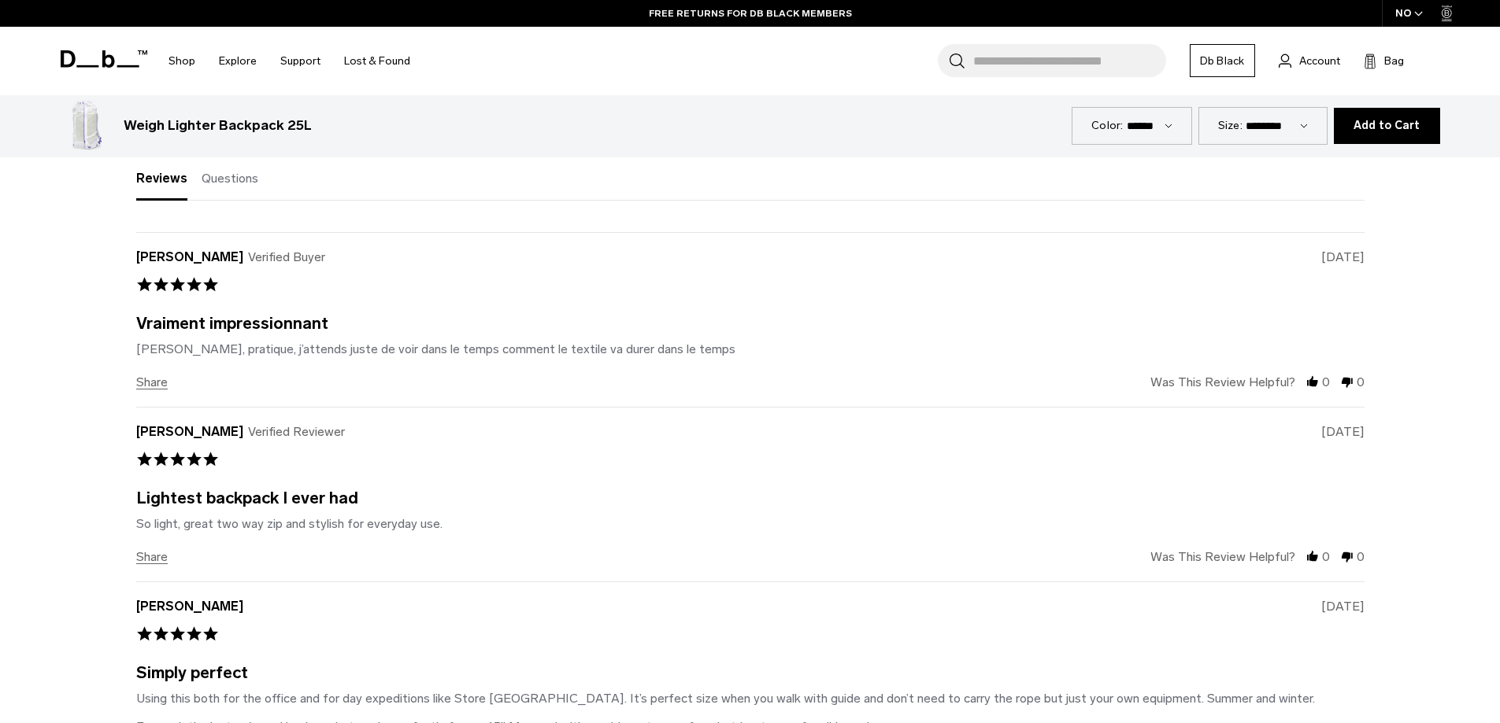
click at [586, 428] on div "L Lars Verified Reviewer 5.0 star rating 02/26/25" at bounding box center [750, 454] width 1228 height 60
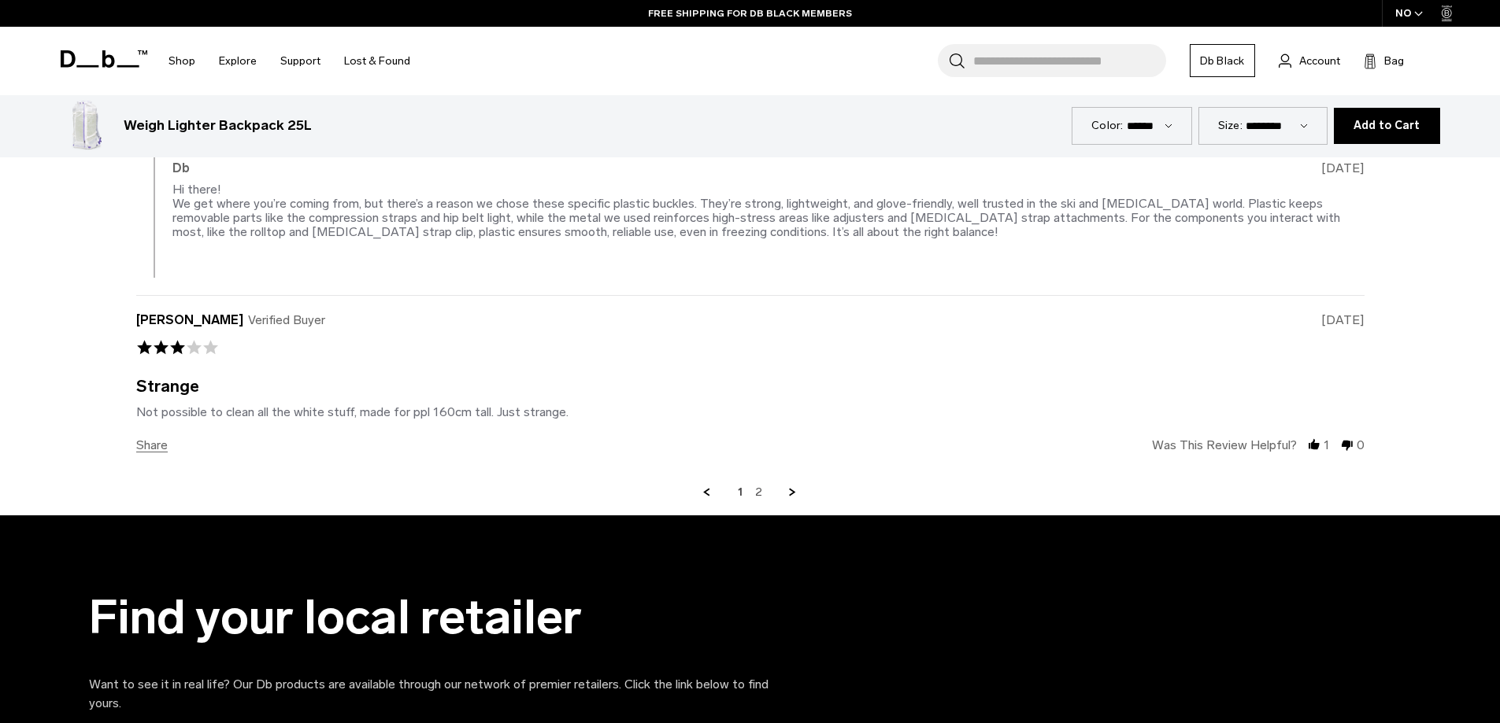
scroll to position [4015, 0]
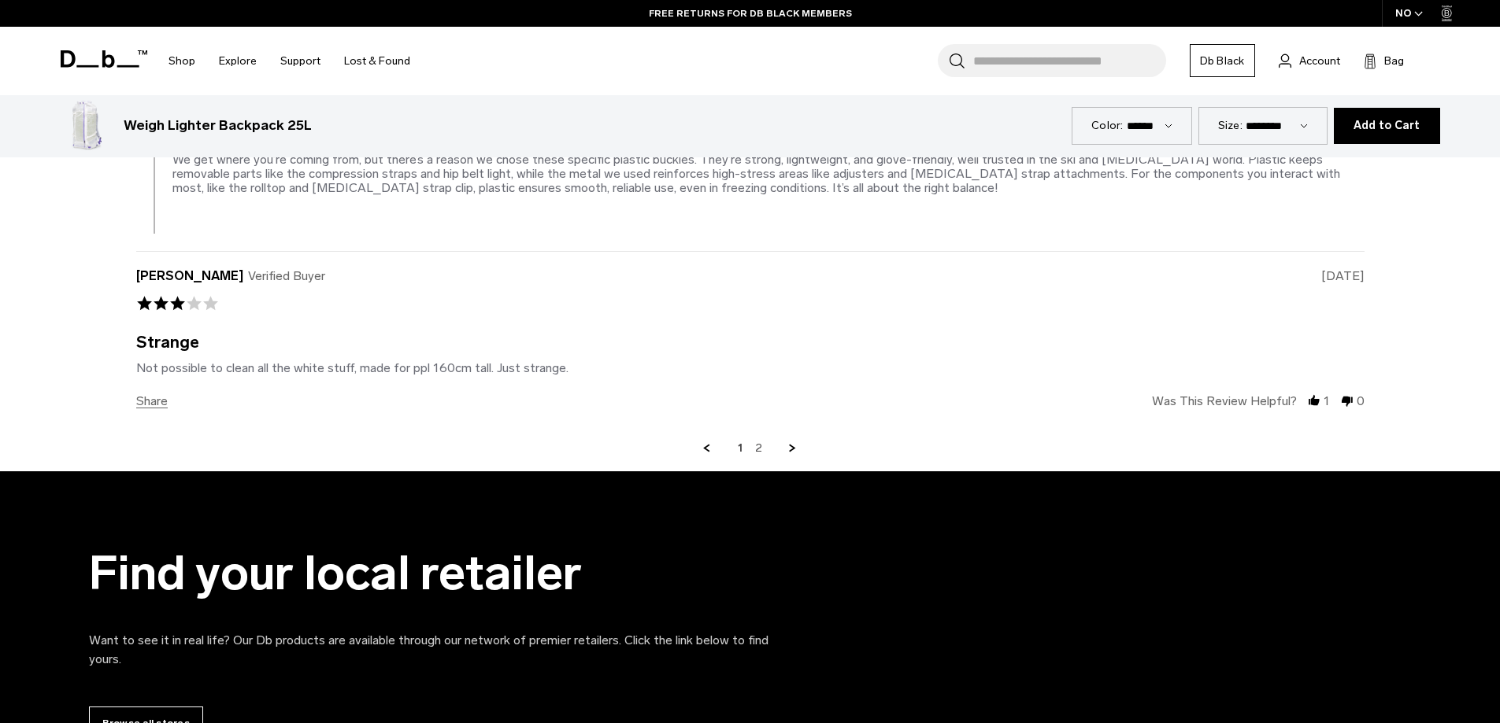
click at [790, 453] on link "Next Page" at bounding box center [793, 449] width 14 height 14
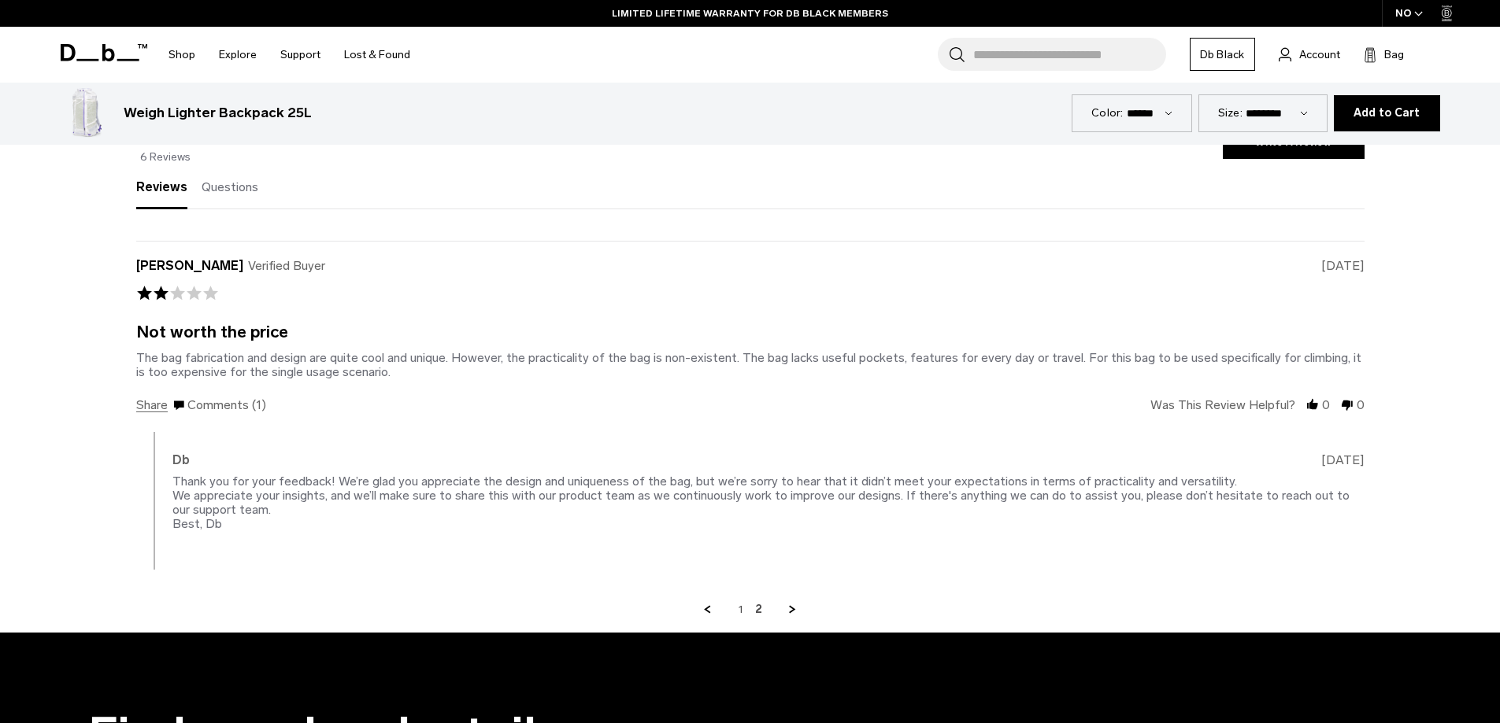
scroll to position [3006, 0]
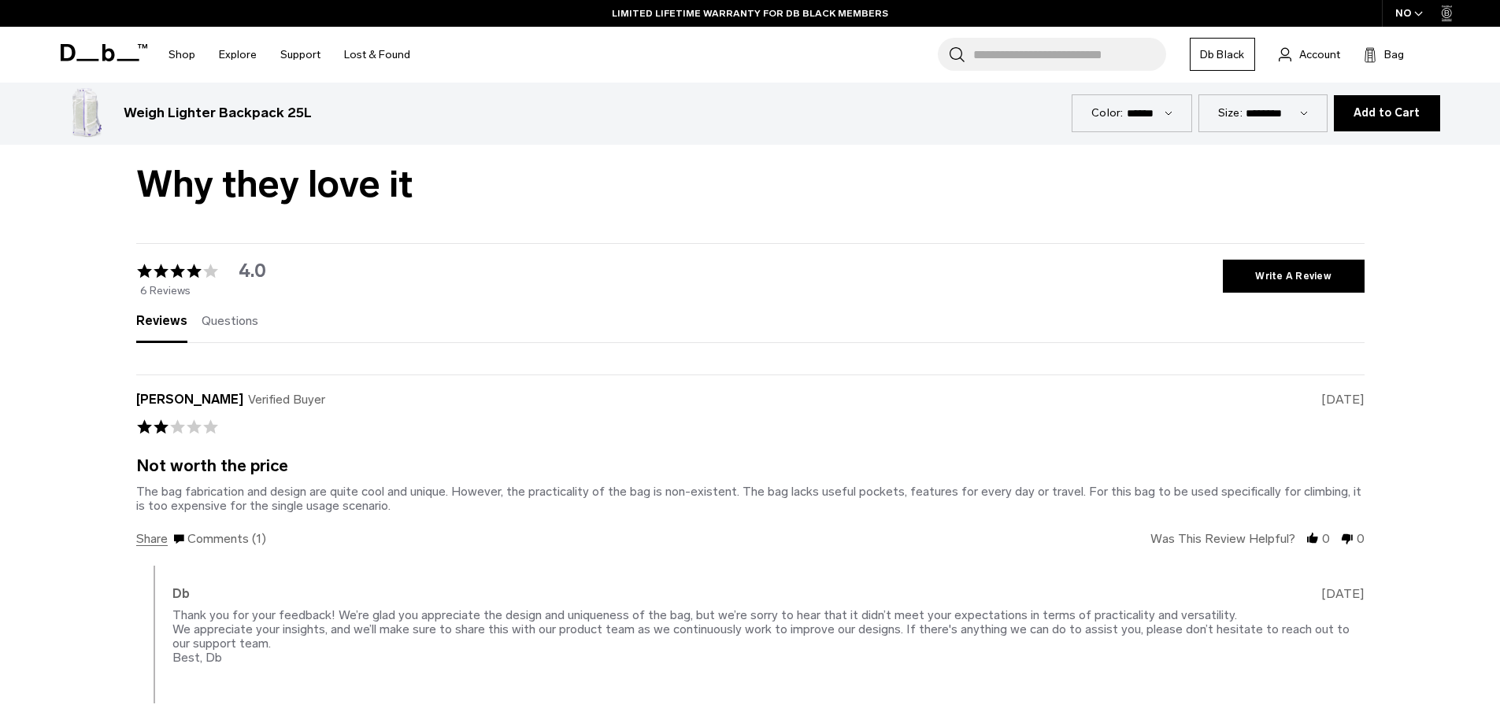
click at [307, 491] on div "The bag fabrication and design are quite cool and unique. However, the practica…" at bounding box center [748, 498] width 1225 height 29
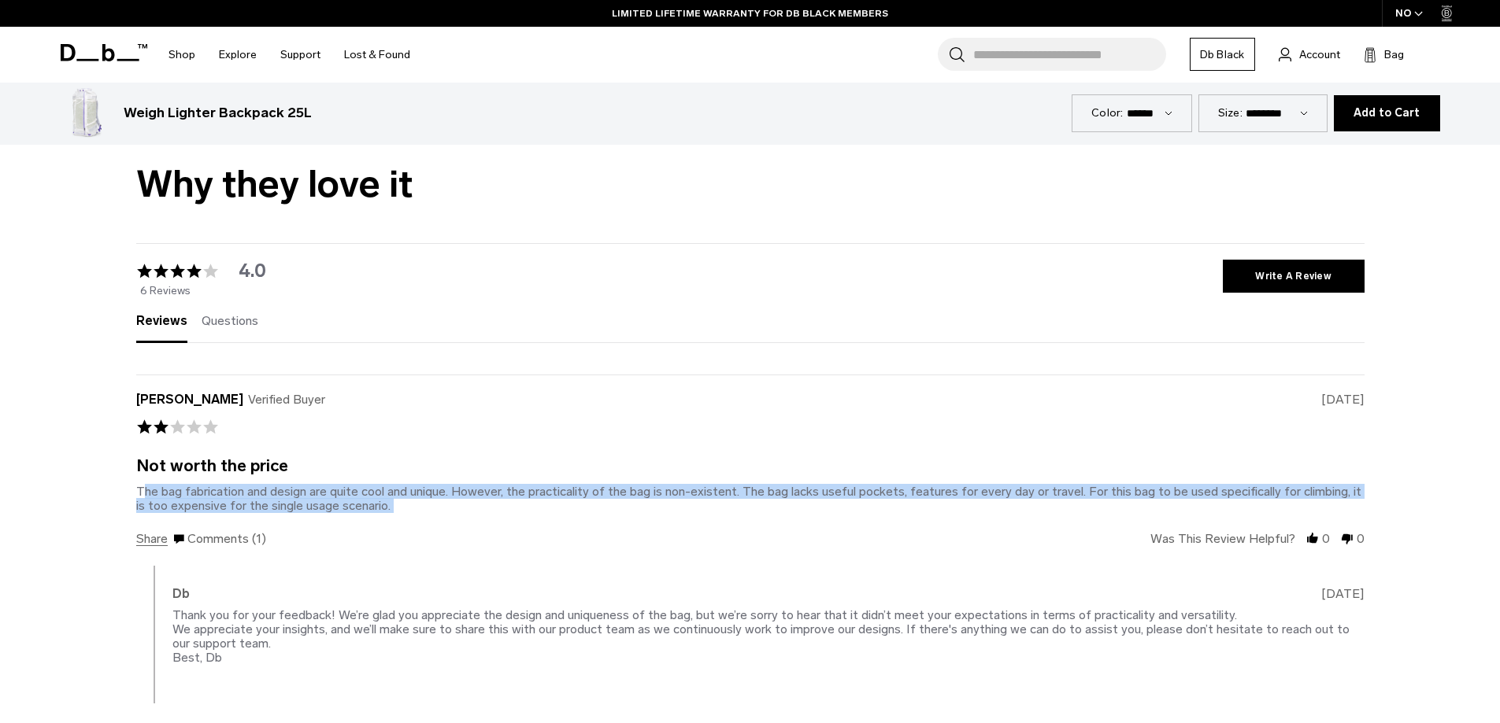
click at [307, 491] on div "The bag fabrication and design are quite cool and unique. However, the practica…" at bounding box center [748, 498] width 1225 height 29
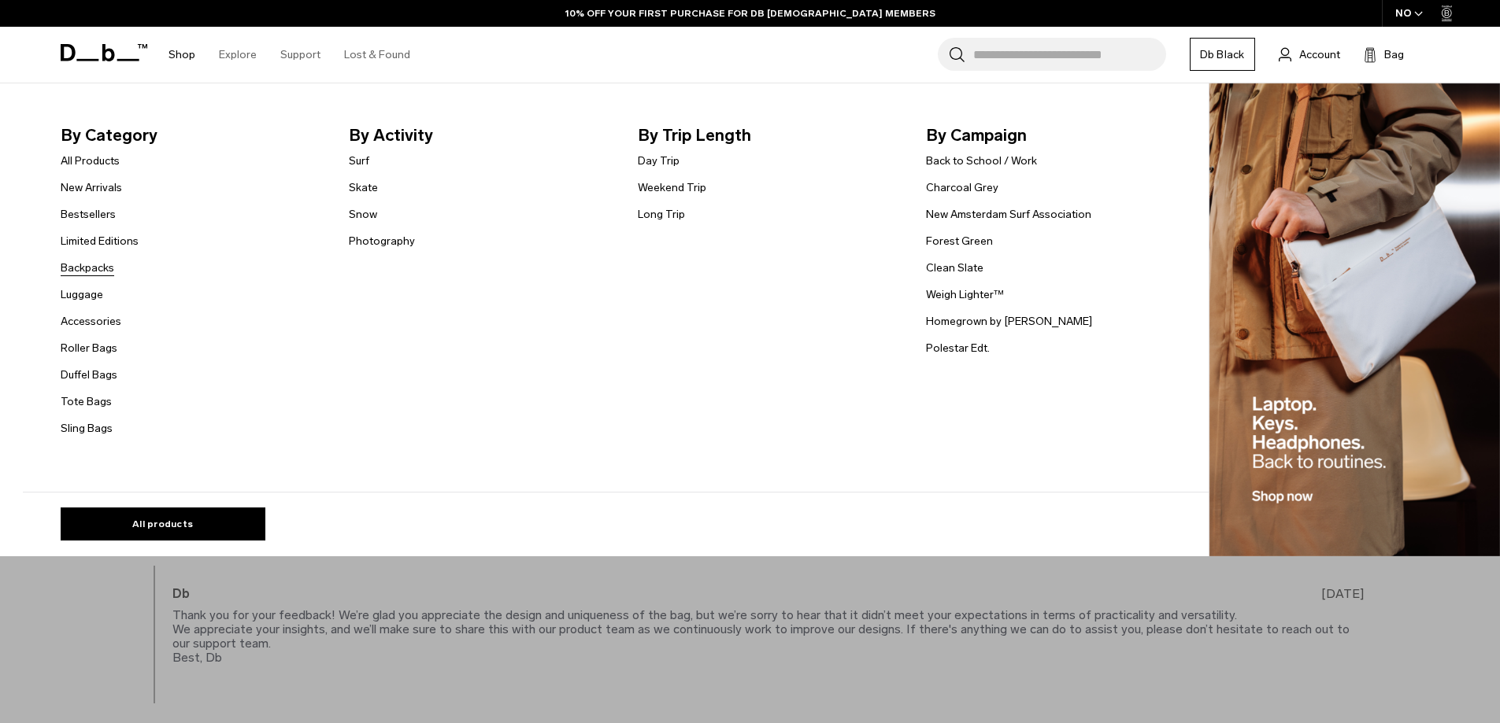
click at [109, 268] on link "Backpacks" at bounding box center [88, 268] width 54 height 17
click at [111, 243] on link "Limited Editions" at bounding box center [100, 241] width 78 height 17
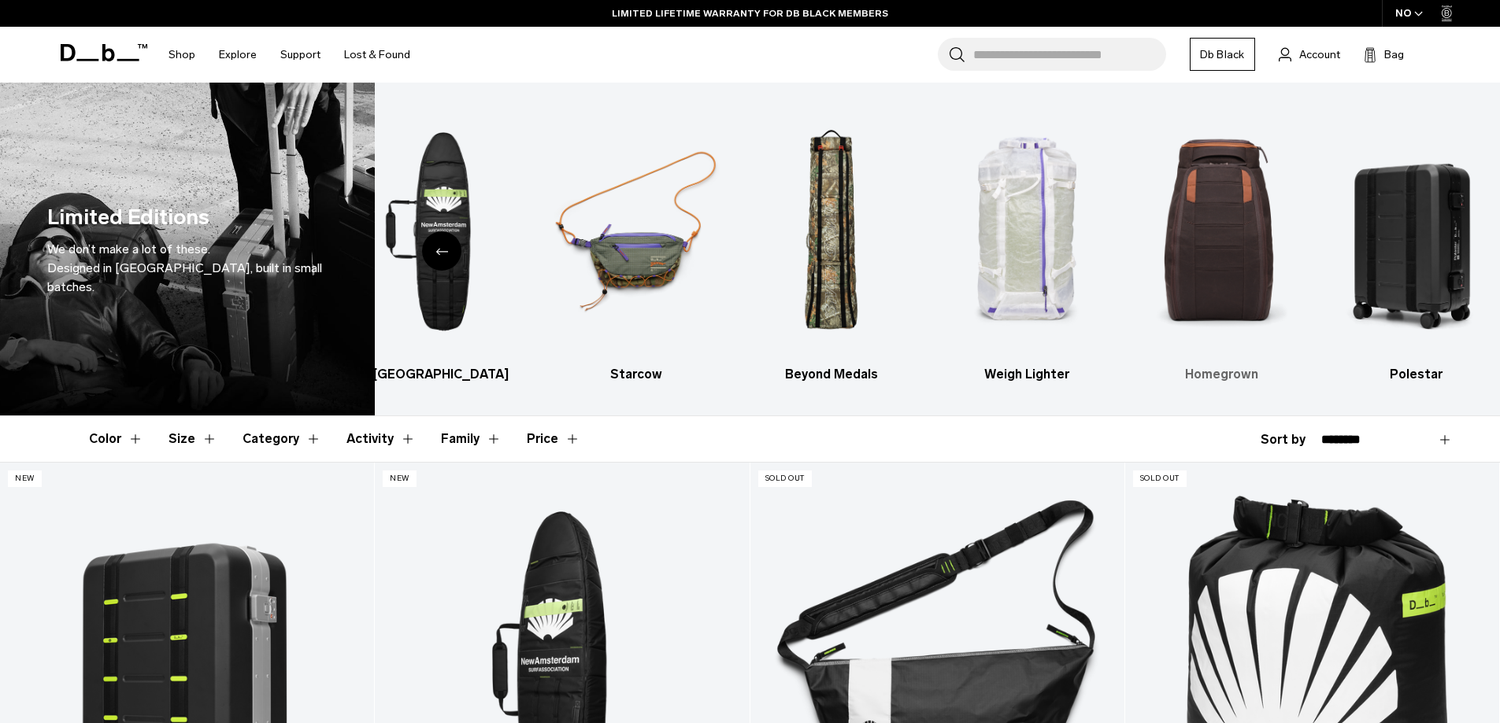
click at [1190, 233] on img "5 / 6" at bounding box center [1222, 231] width 168 height 251
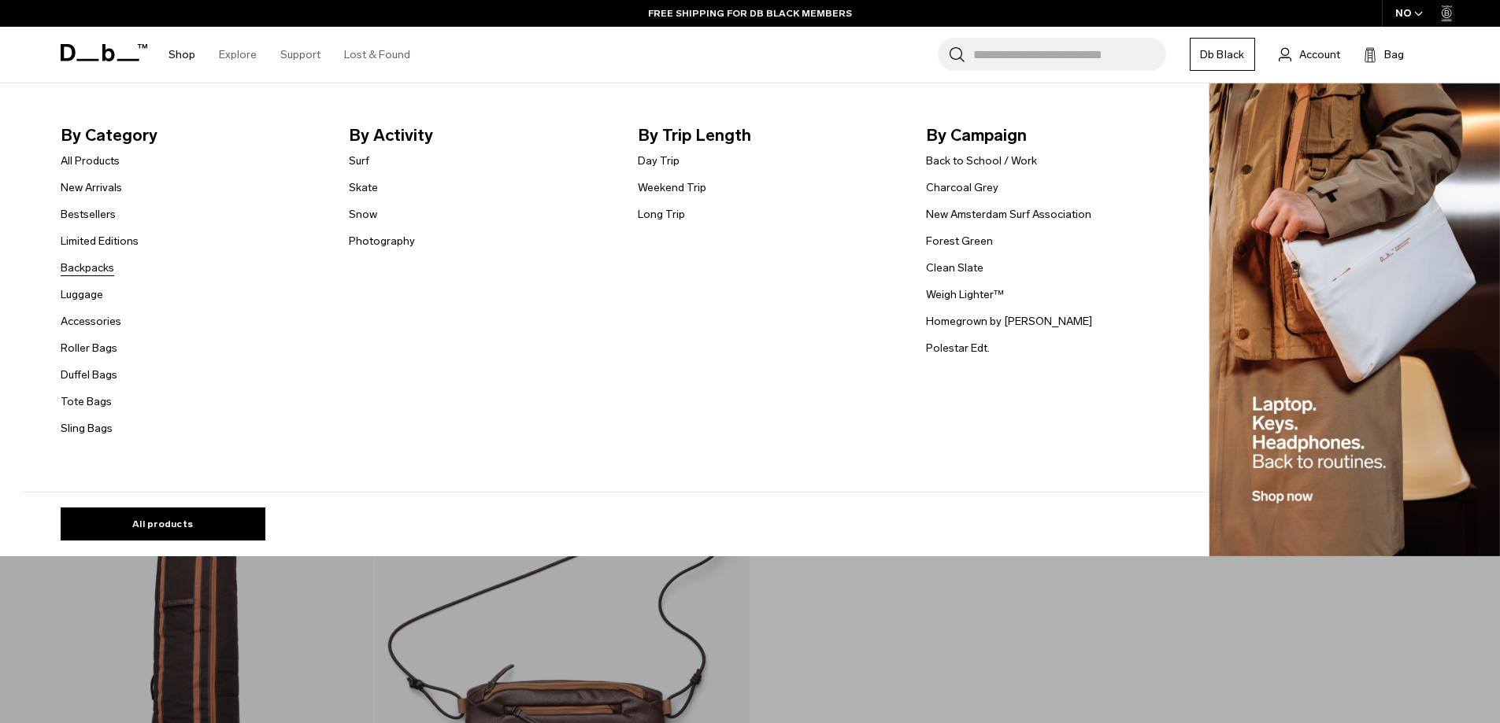
click at [103, 273] on link "Backpacks" at bounding box center [88, 268] width 54 height 17
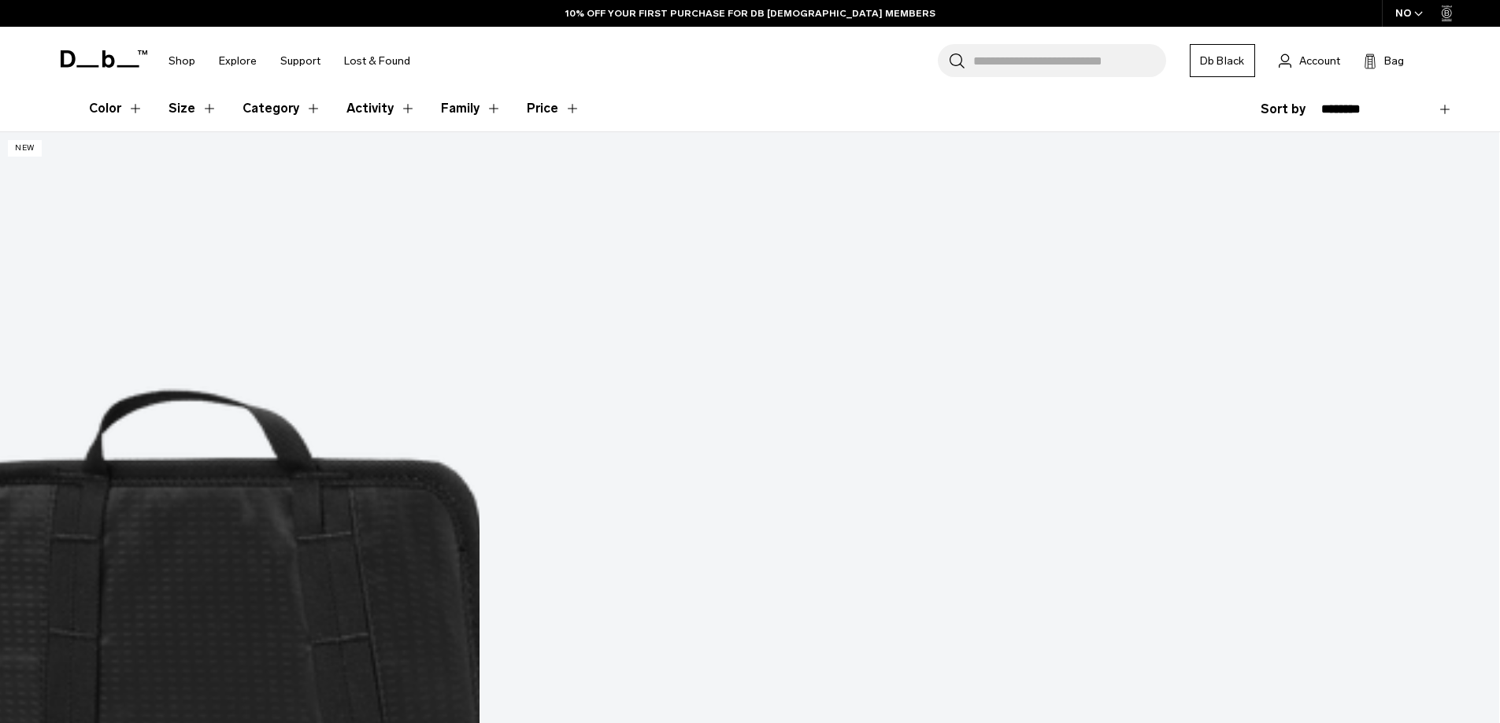
scroll to position [339, 0]
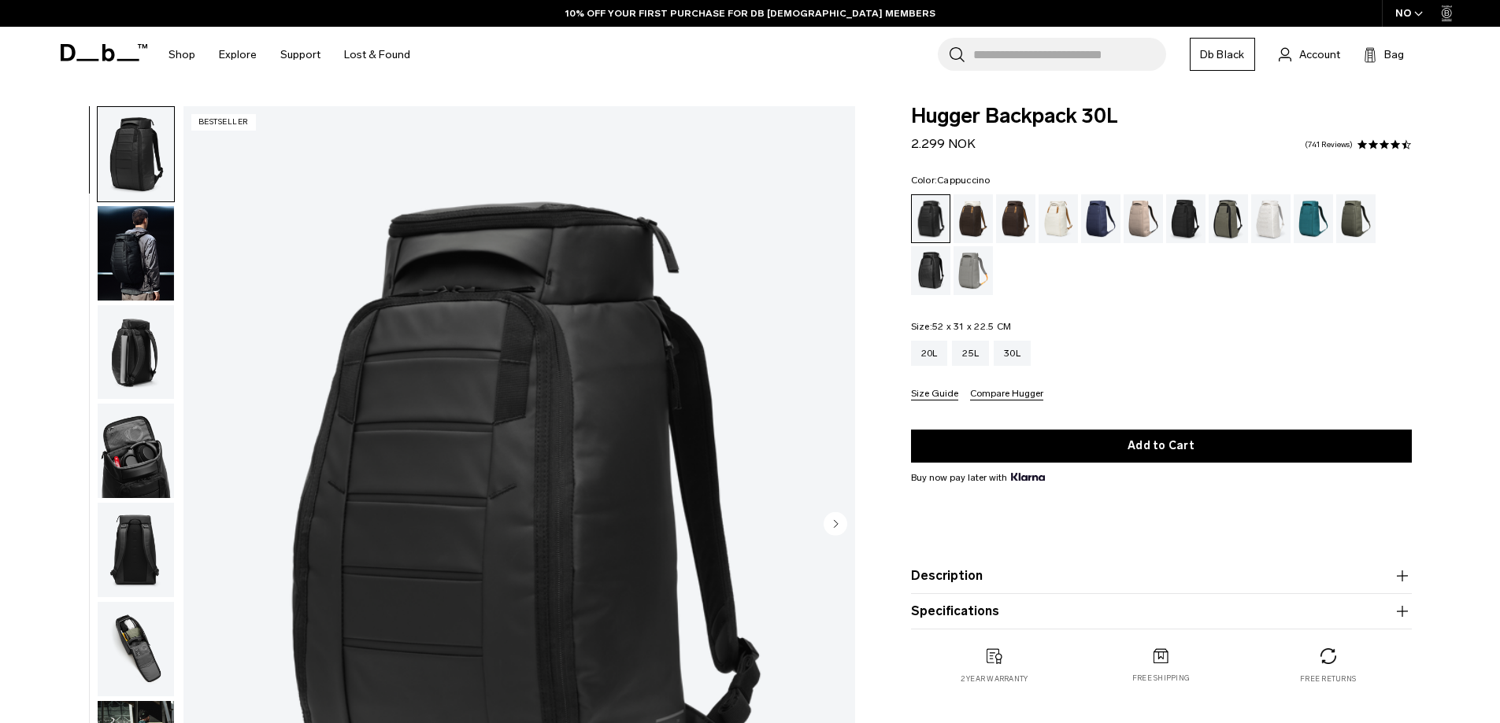
click at [966, 210] on div "Cappuccino" at bounding box center [973, 218] width 40 height 49
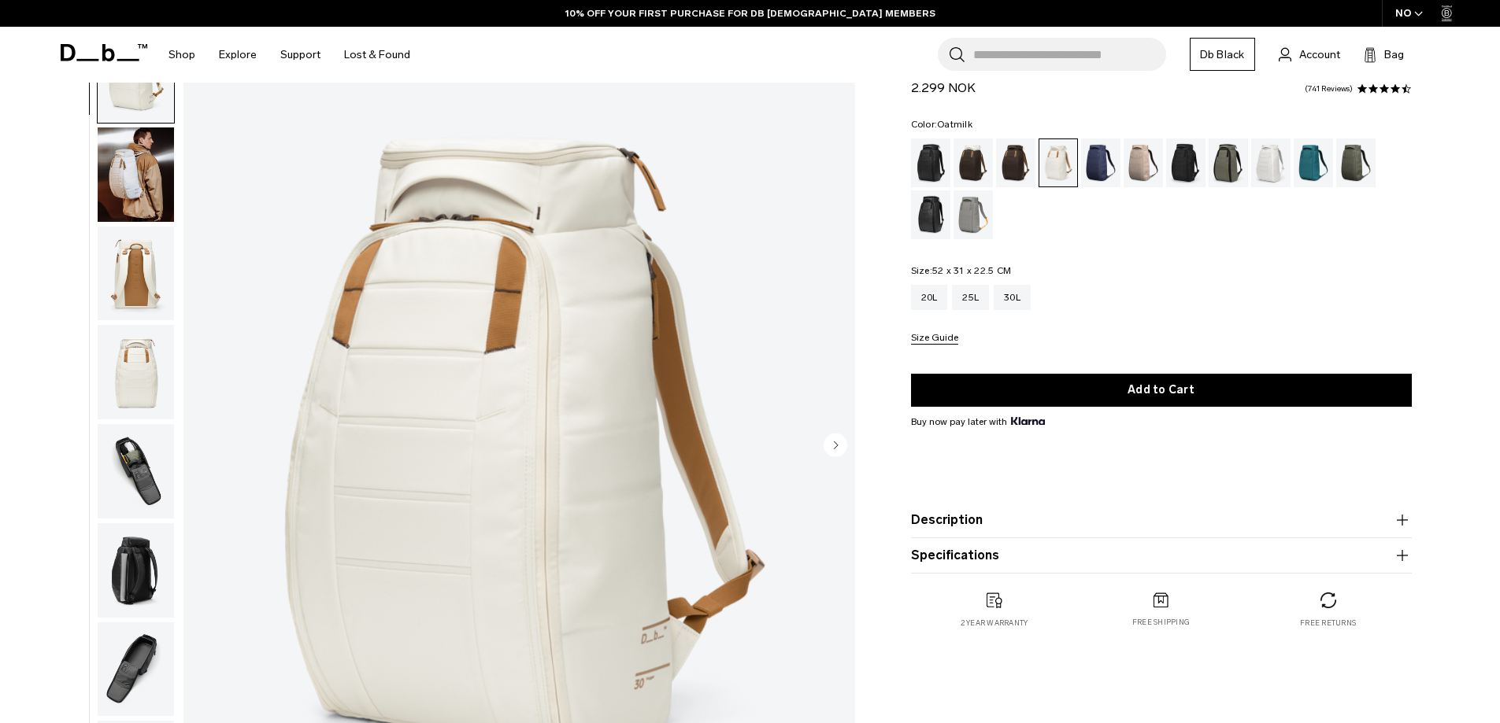
scroll to position [79, 0]
click at [142, 184] on img "button" at bounding box center [136, 175] width 76 height 94
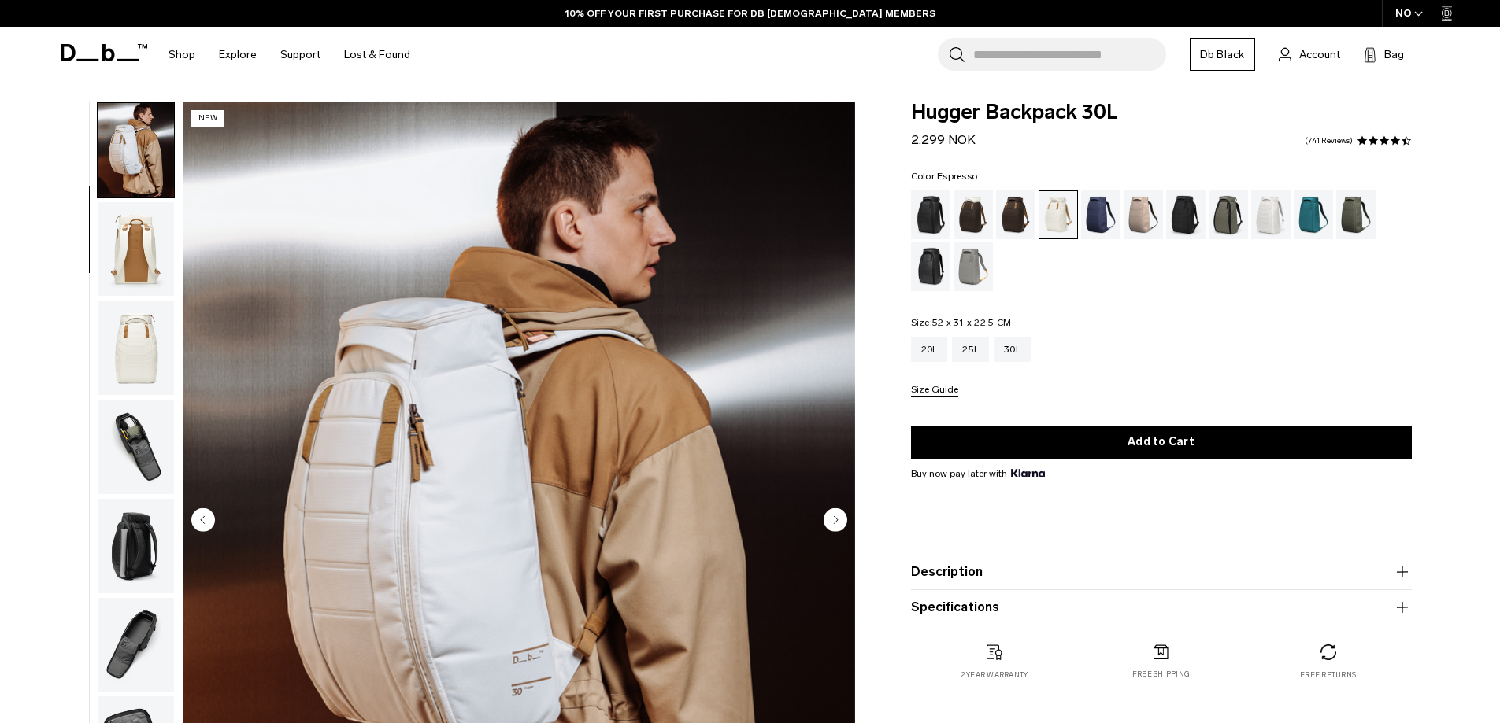
scroll to position [0, 0]
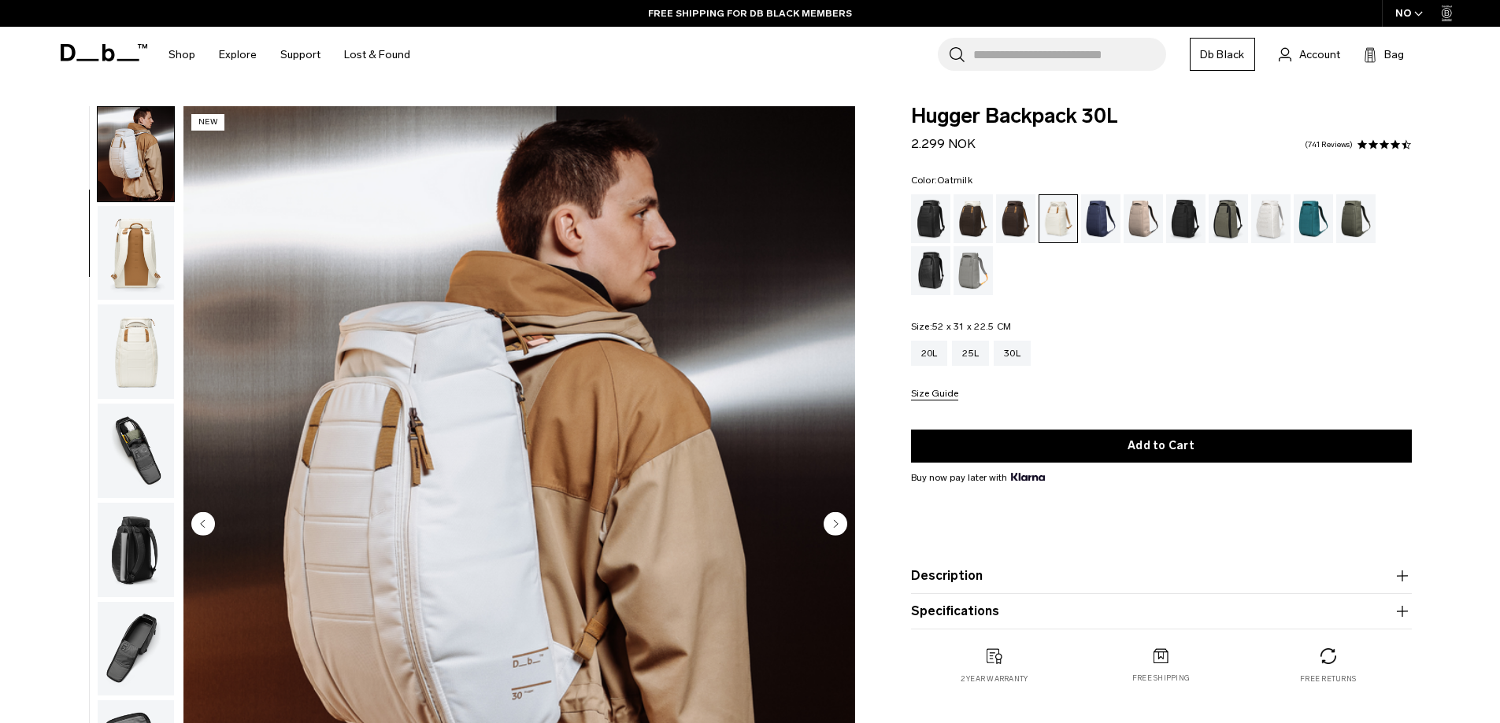
click at [841, 528] on circle "Next slide" at bounding box center [835, 524] width 24 height 24
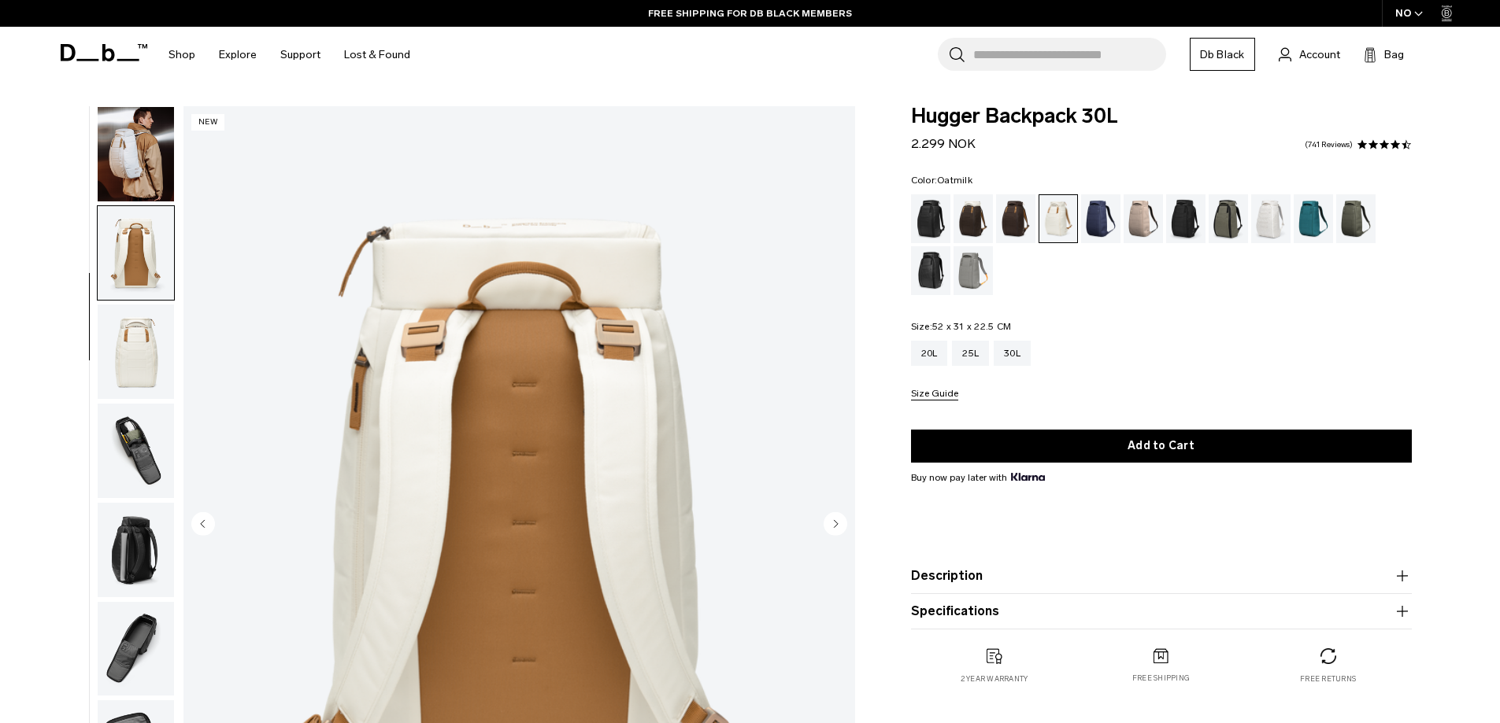
scroll to position [149, 0]
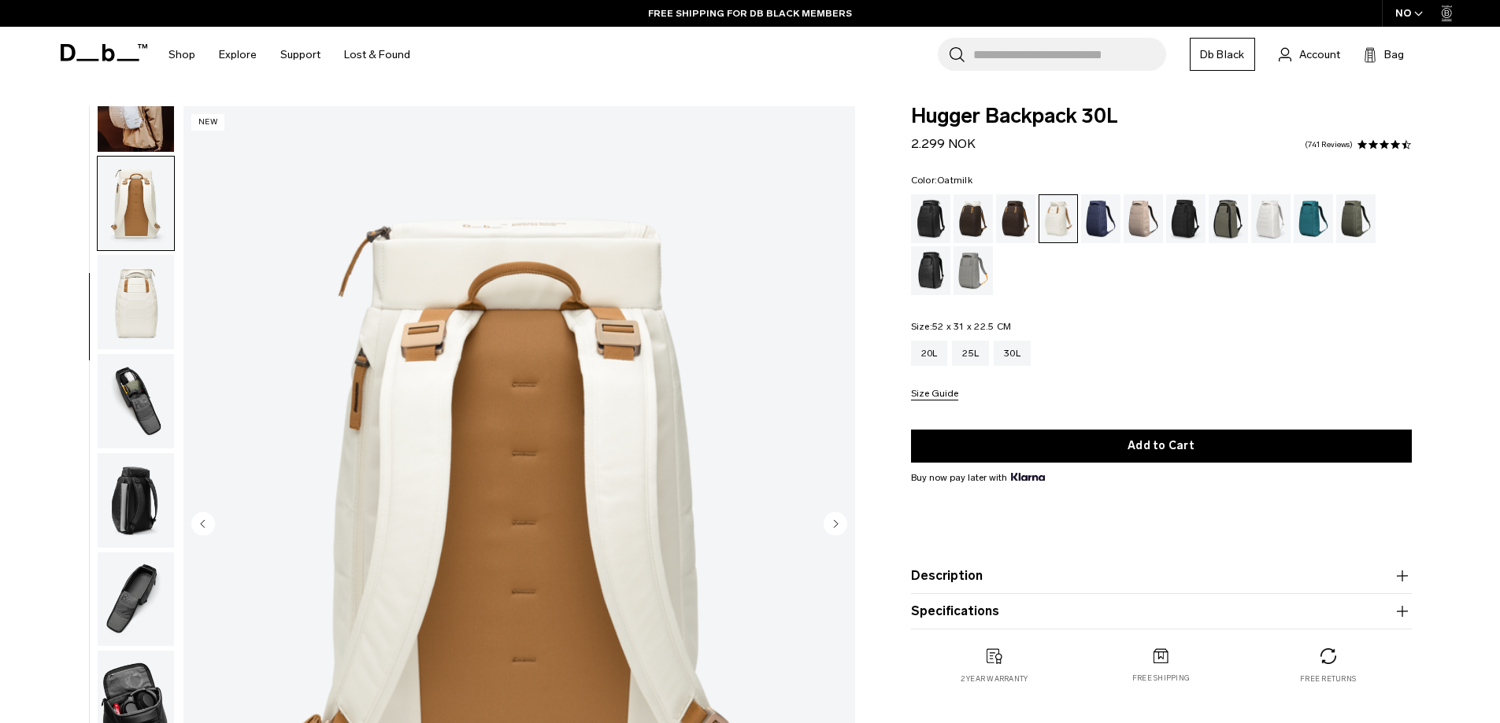
click at [841, 528] on circle "Next slide" at bounding box center [835, 524] width 24 height 24
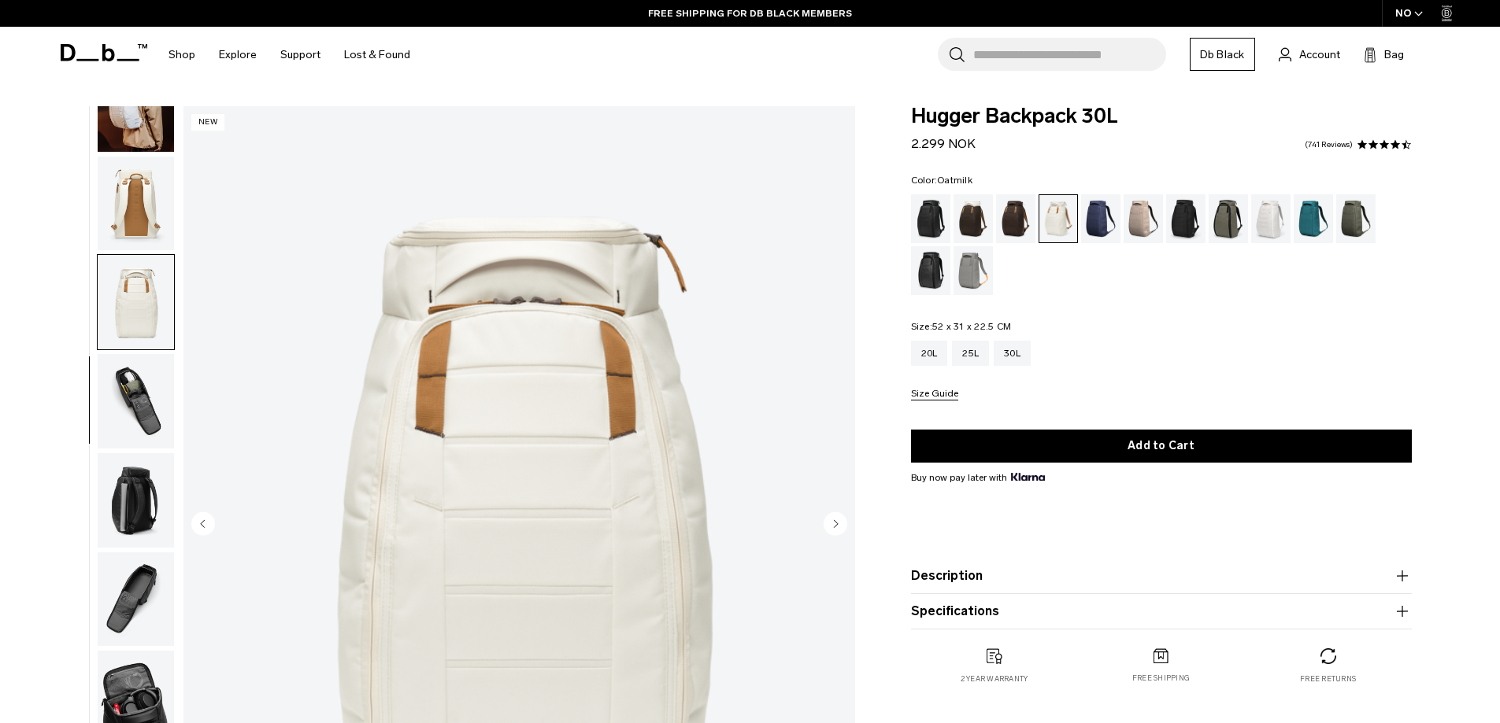
click at [841, 528] on circle "Next slide" at bounding box center [835, 524] width 24 height 24
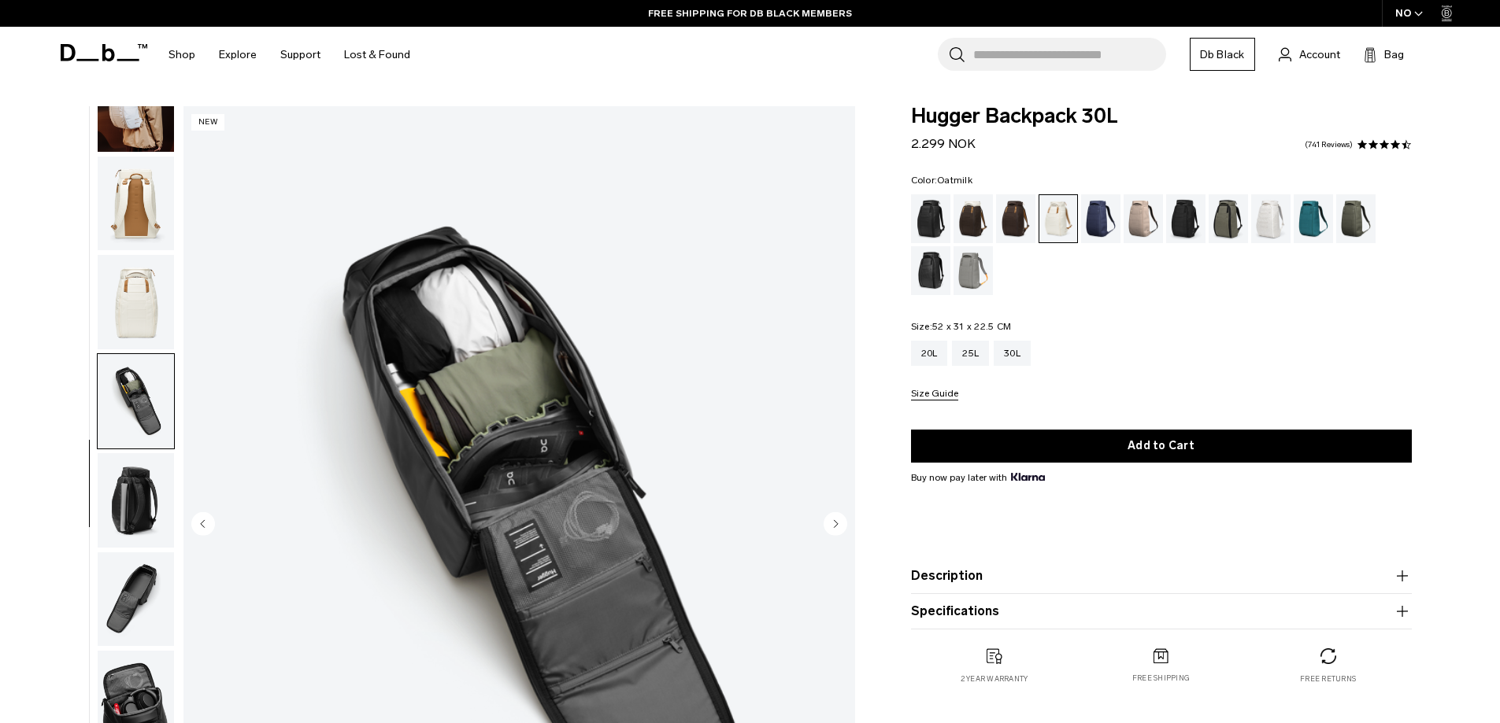
click at [841, 528] on circle "Next slide" at bounding box center [835, 524] width 24 height 24
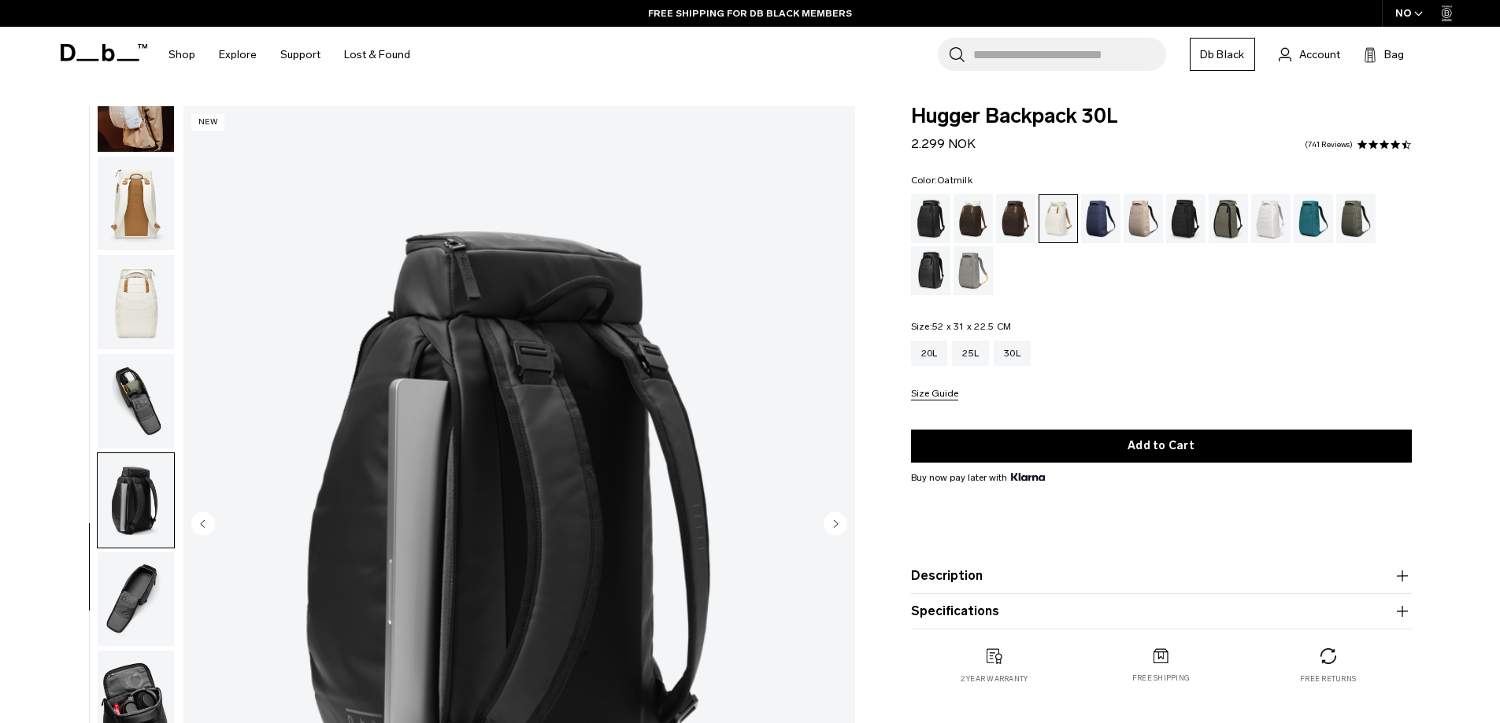
click at [841, 528] on circle "Next slide" at bounding box center [835, 524] width 24 height 24
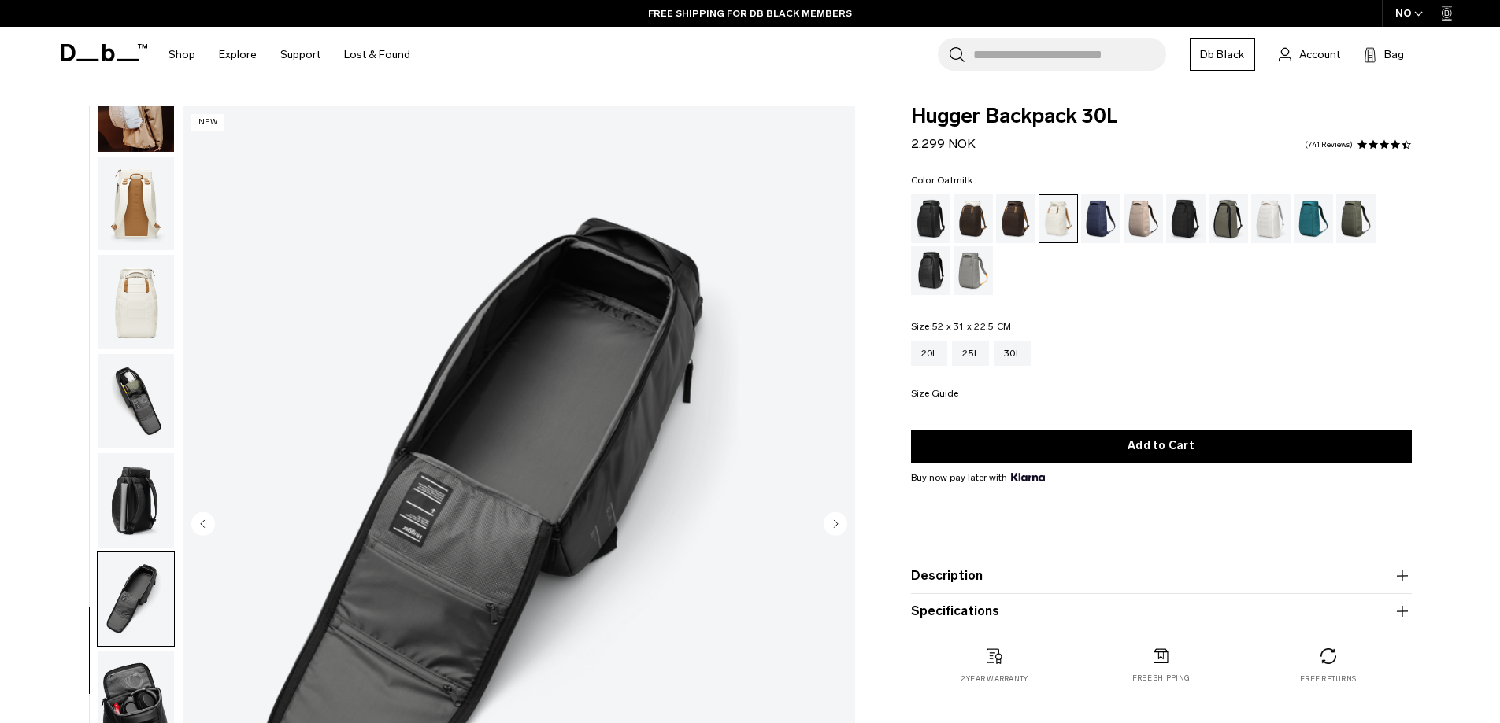
click at [841, 528] on circle "Next slide" at bounding box center [835, 524] width 24 height 24
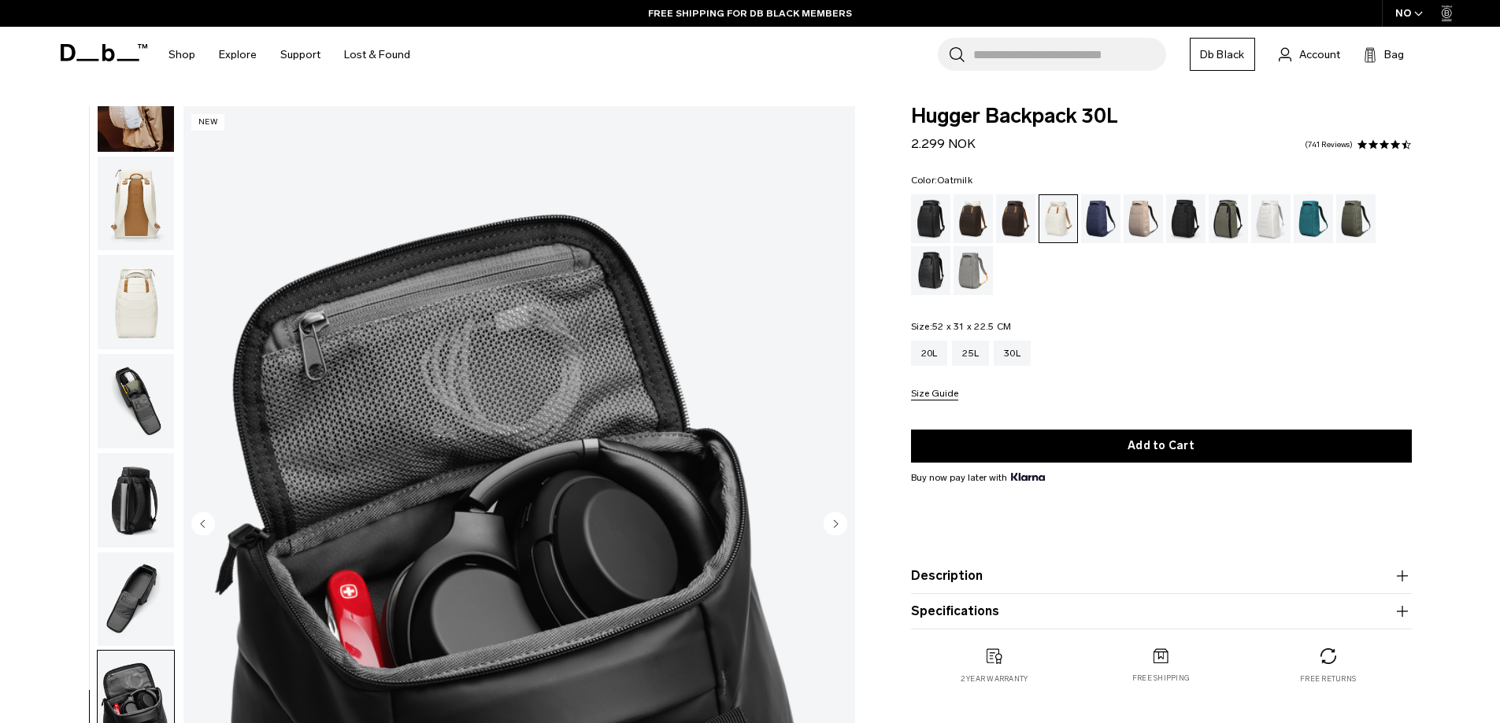
click at [841, 528] on circle "Next slide" at bounding box center [835, 524] width 24 height 24
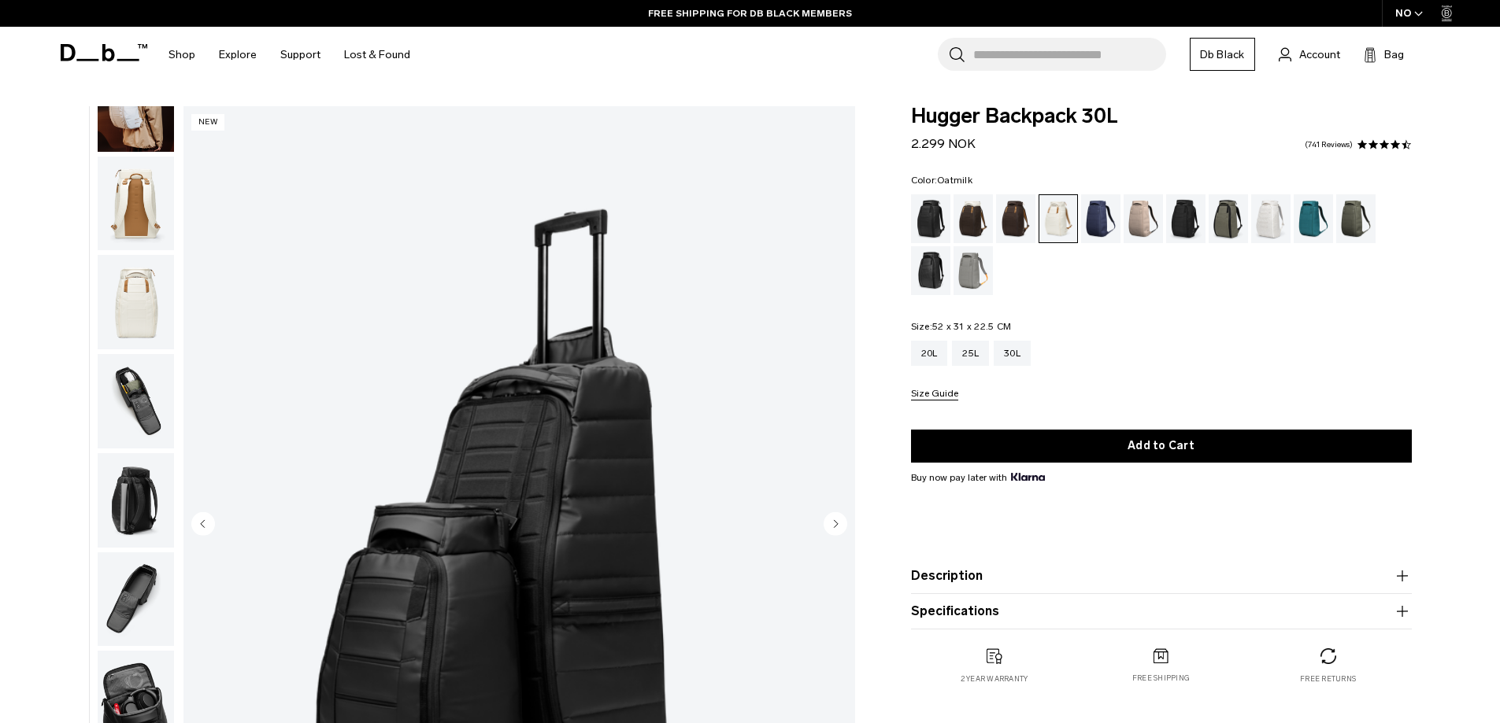
click at [841, 528] on circle "Next slide" at bounding box center [835, 524] width 24 height 24
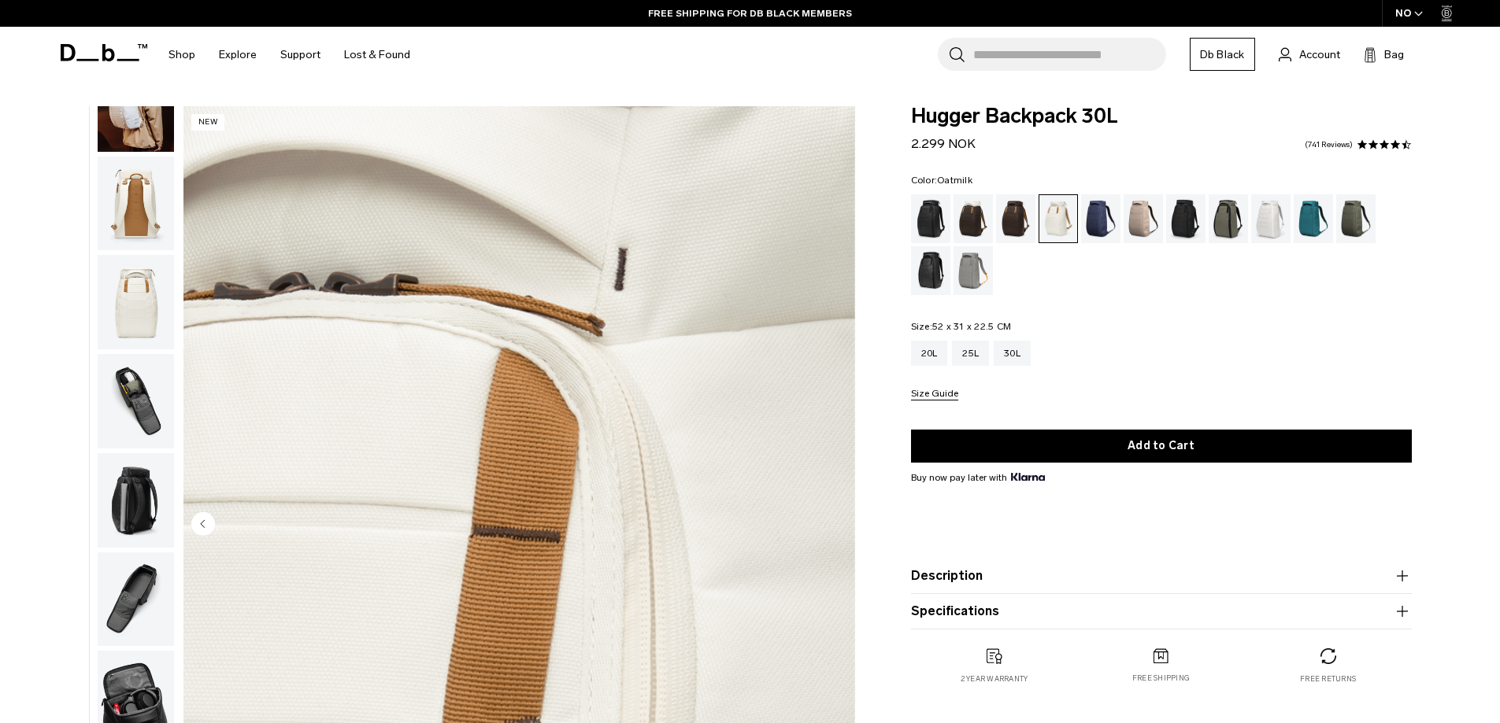
click at [841, 528] on div "10 / 10 New" at bounding box center [519, 525] width 672 height 838
